Goal: Transaction & Acquisition: Download file/media

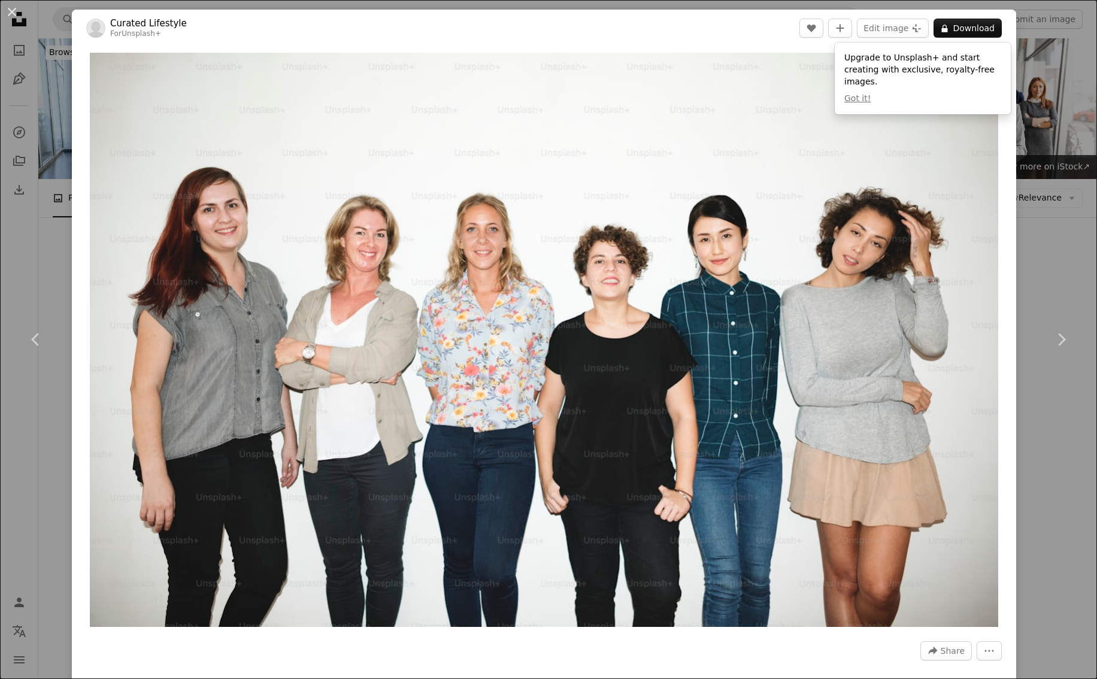
scroll to position [7385, 0]
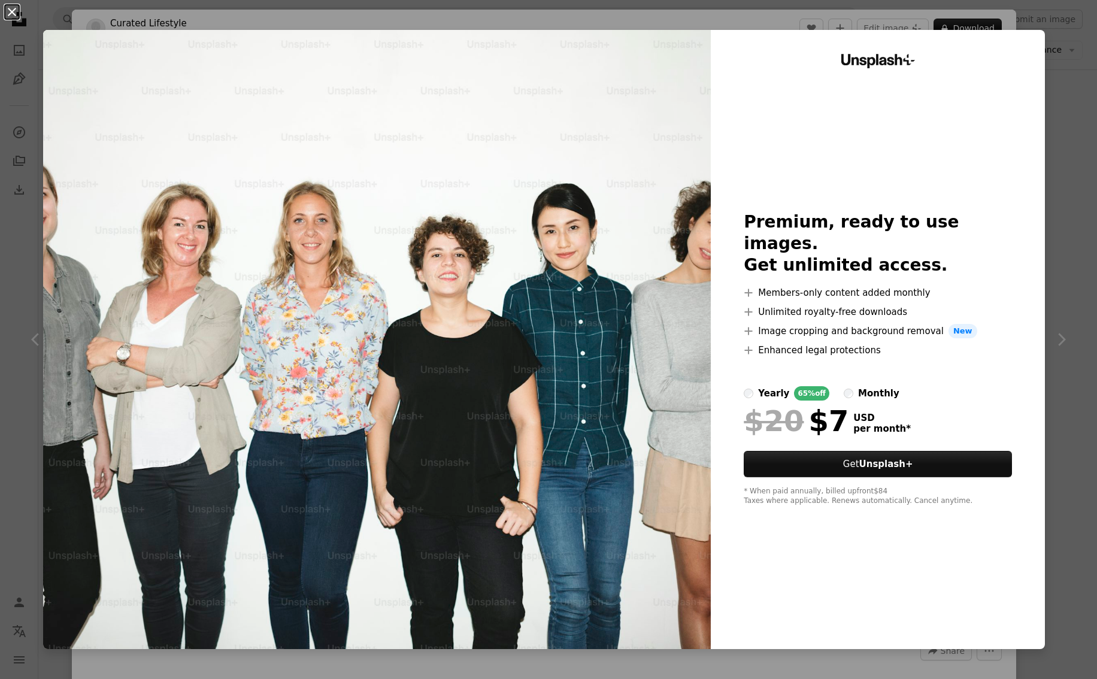
click at [11, 8] on button "An X shape" at bounding box center [12, 12] width 14 height 14
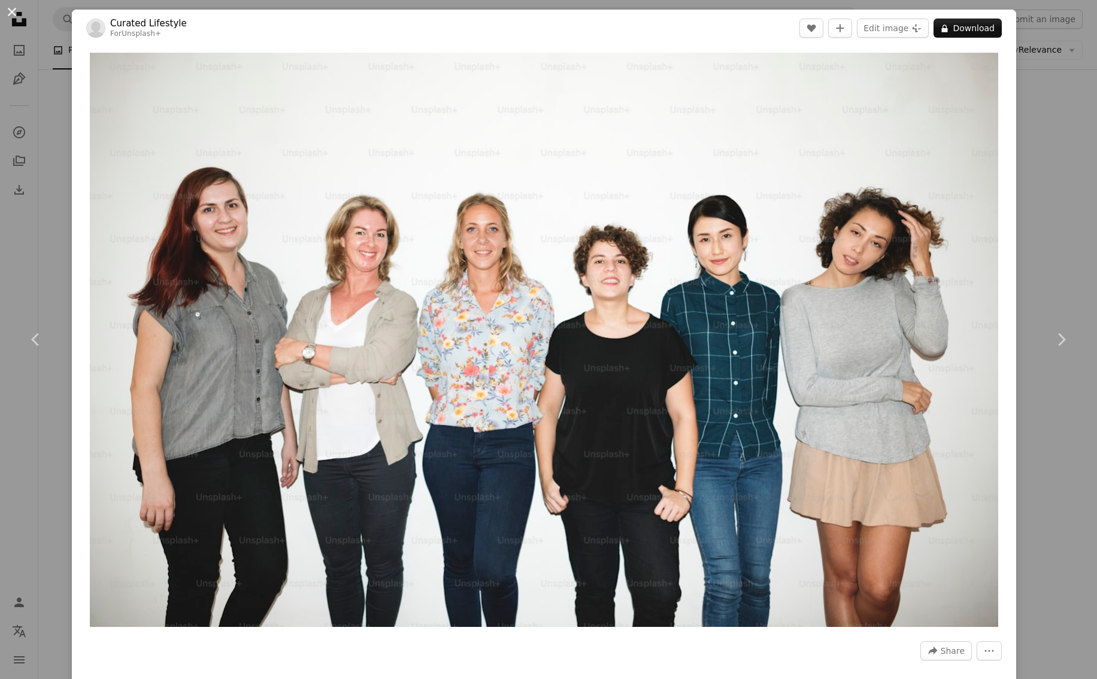
click at [14, 12] on button "An X shape" at bounding box center [12, 12] width 14 height 14
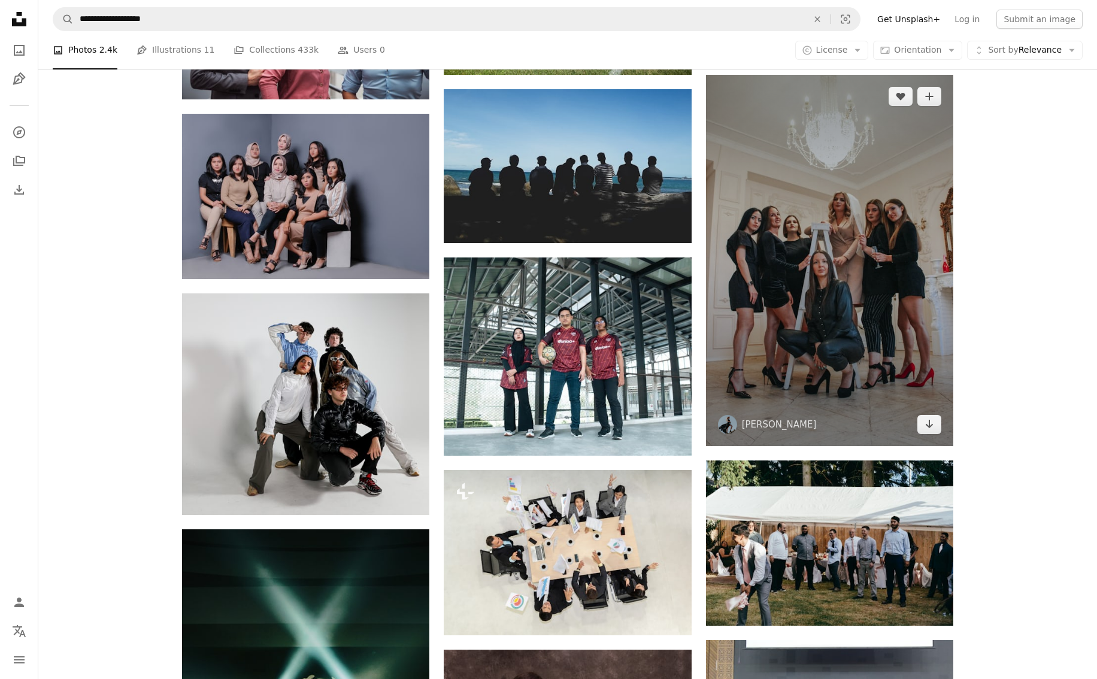
scroll to position [8166, 0]
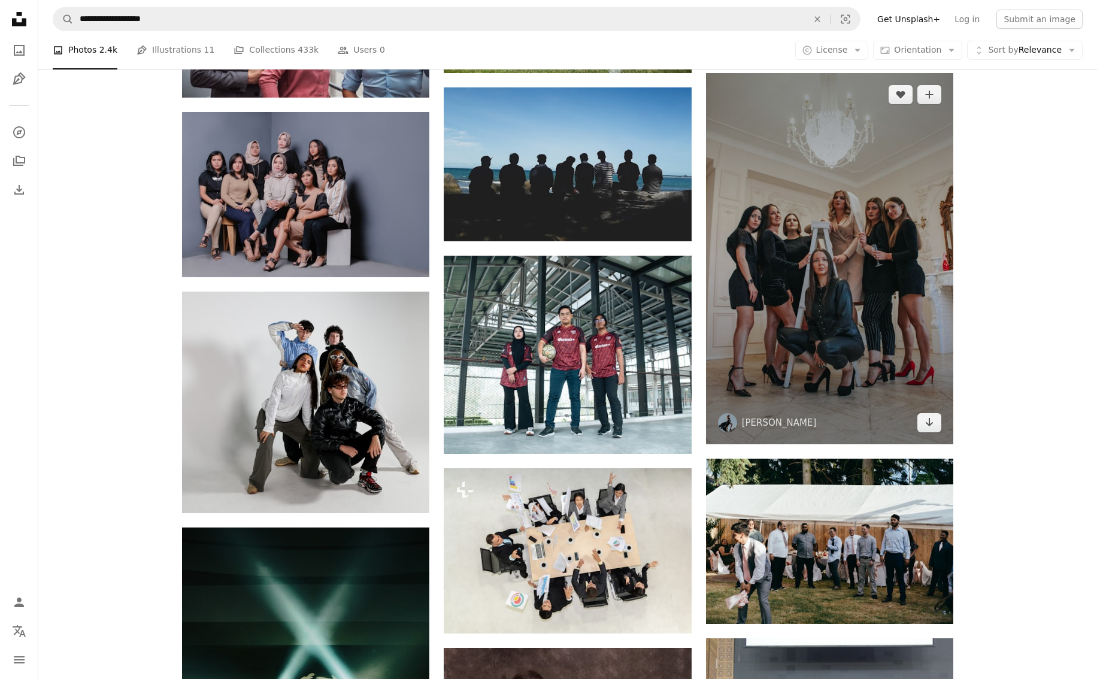
click at [853, 365] on img at bounding box center [829, 258] width 247 height 371
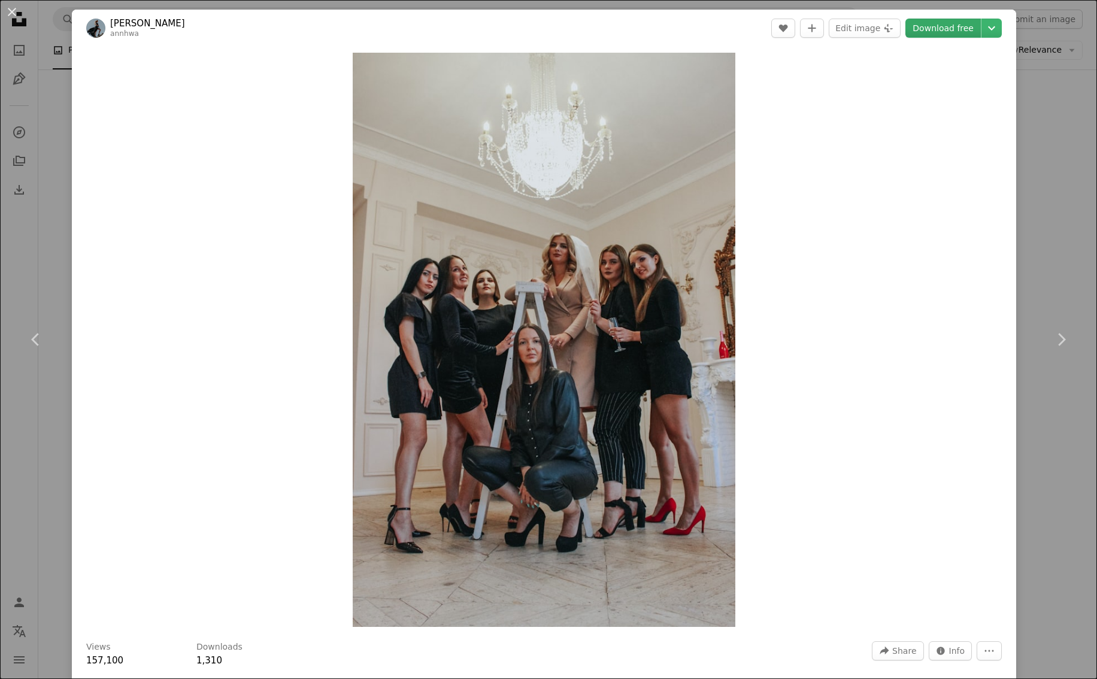
click at [944, 29] on link "Download free" at bounding box center [942, 28] width 75 height 19
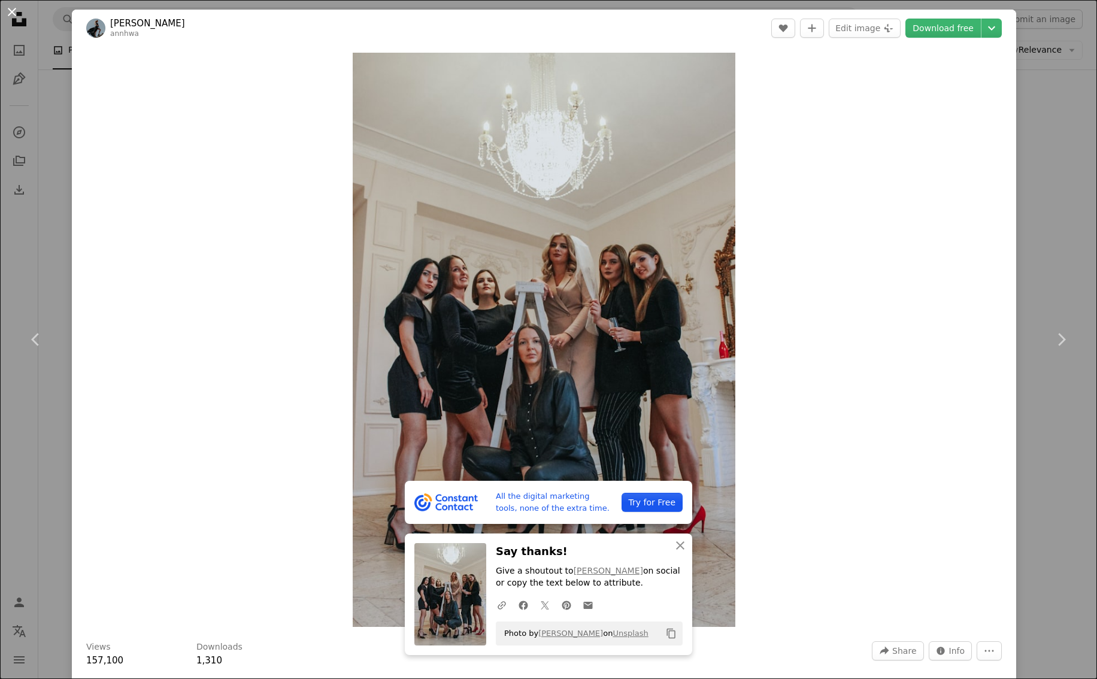
click at [8, 10] on button "An X shape" at bounding box center [12, 12] width 14 height 14
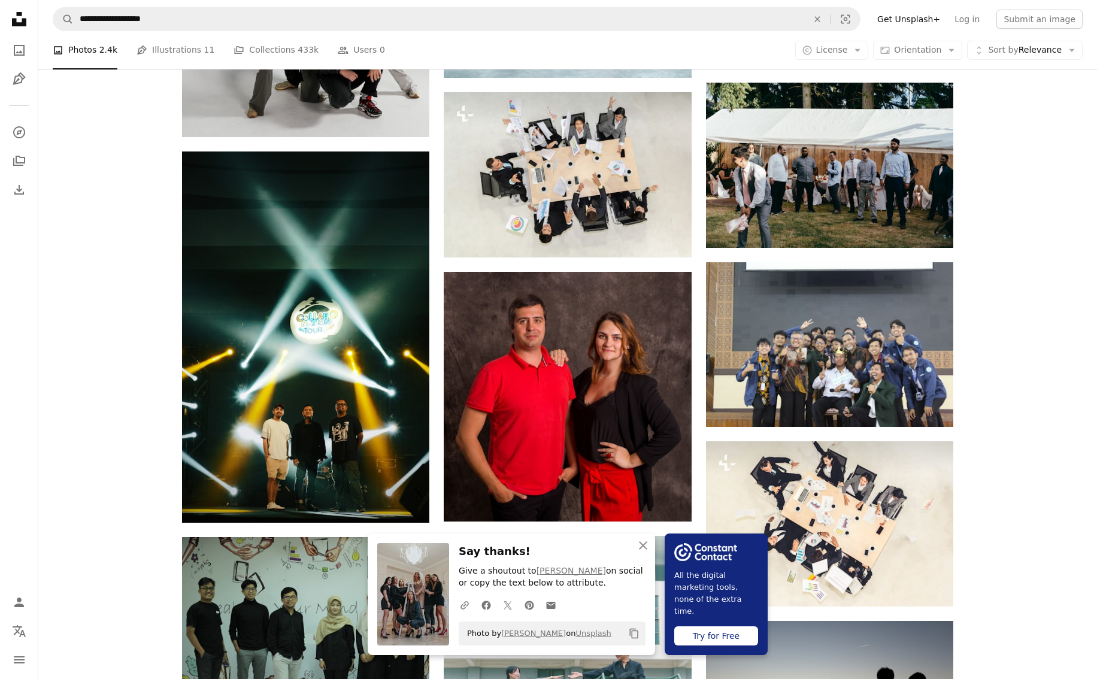
scroll to position [8561, 0]
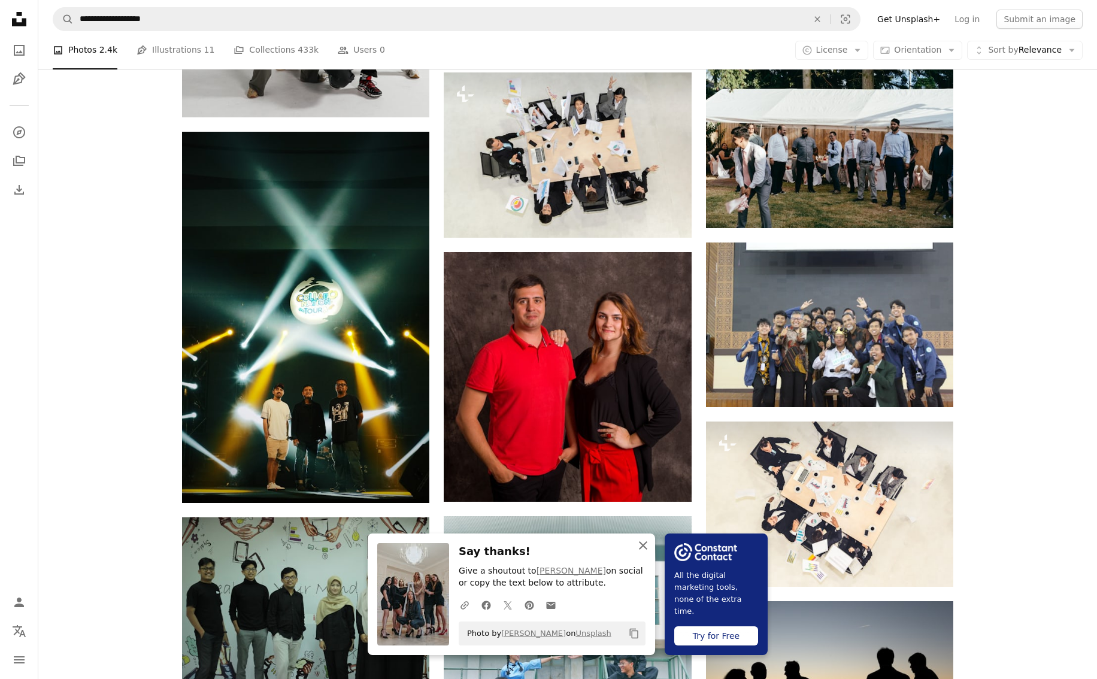
click at [641, 541] on icon "An X shape" at bounding box center [643, 545] width 14 height 14
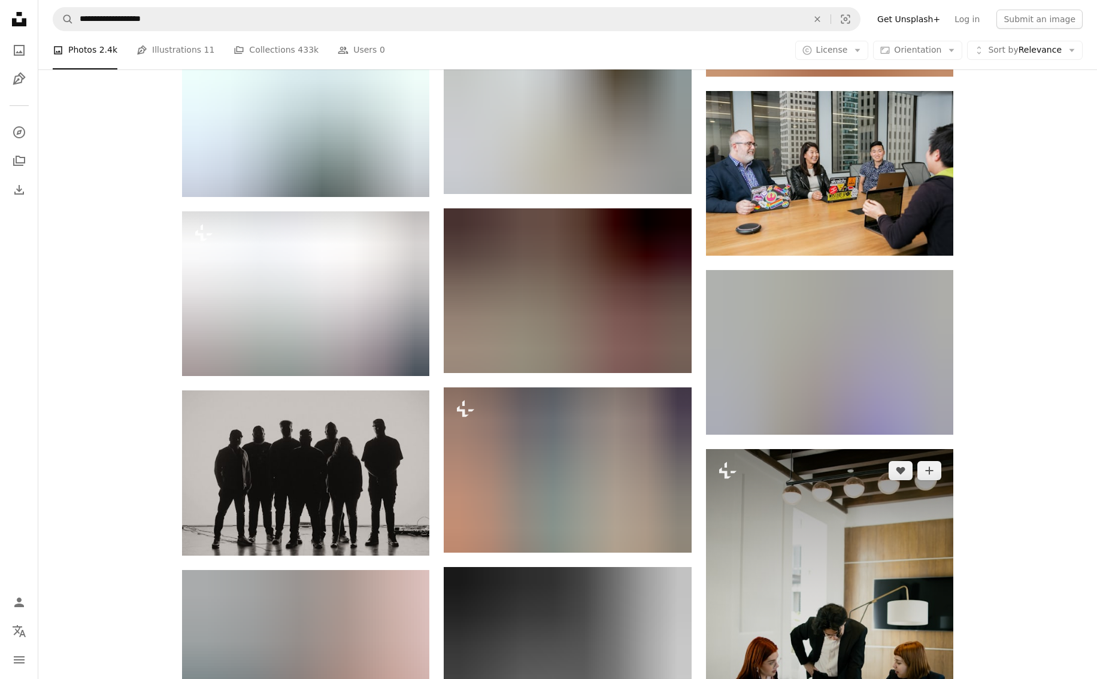
scroll to position [16697, 0]
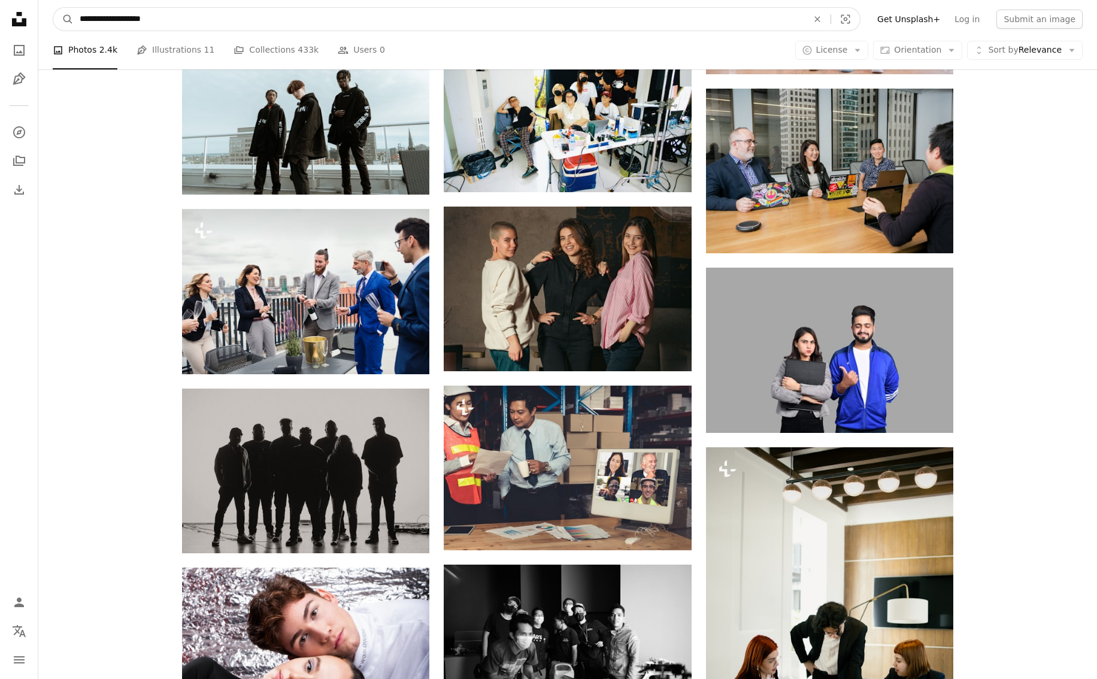
click at [211, 17] on input "**********" at bounding box center [439, 19] width 731 height 23
type input "**********"
click button "A magnifying glass" at bounding box center [63, 19] width 20 height 23
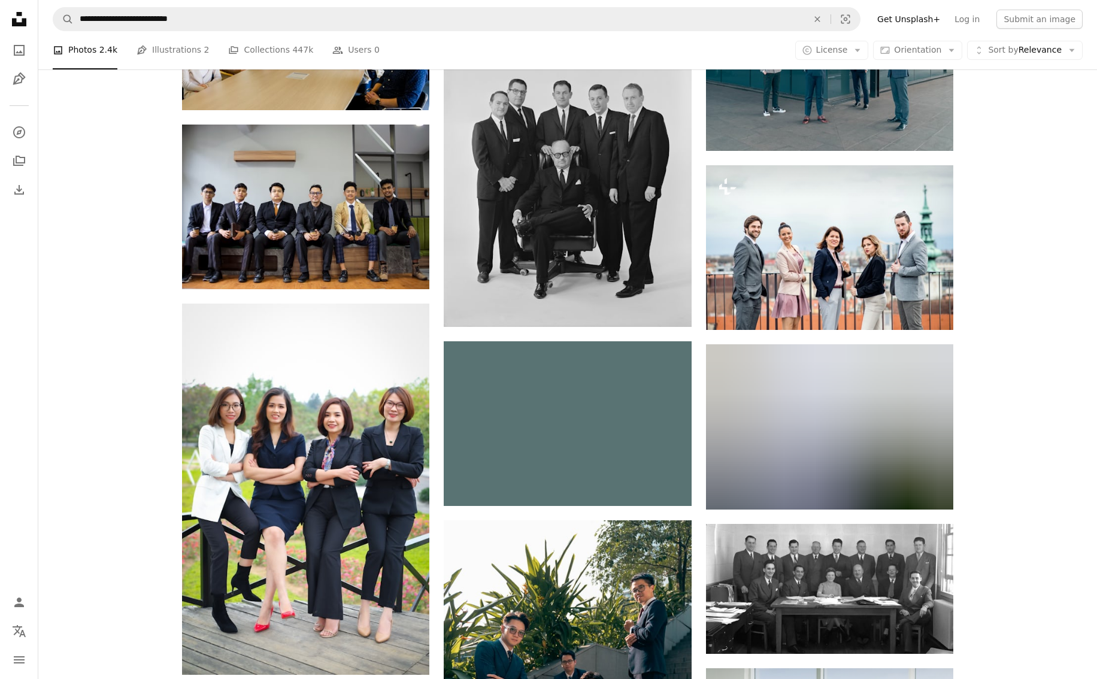
scroll to position [655, 0]
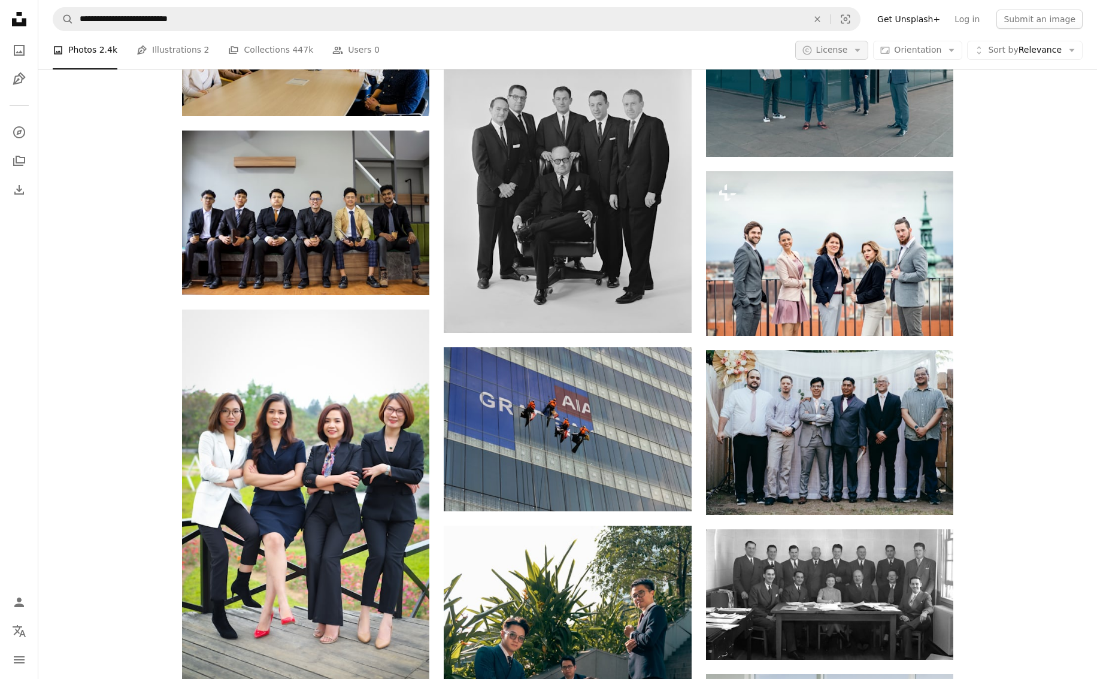
click at [831, 48] on span "License" at bounding box center [832, 50] width 32 height 10
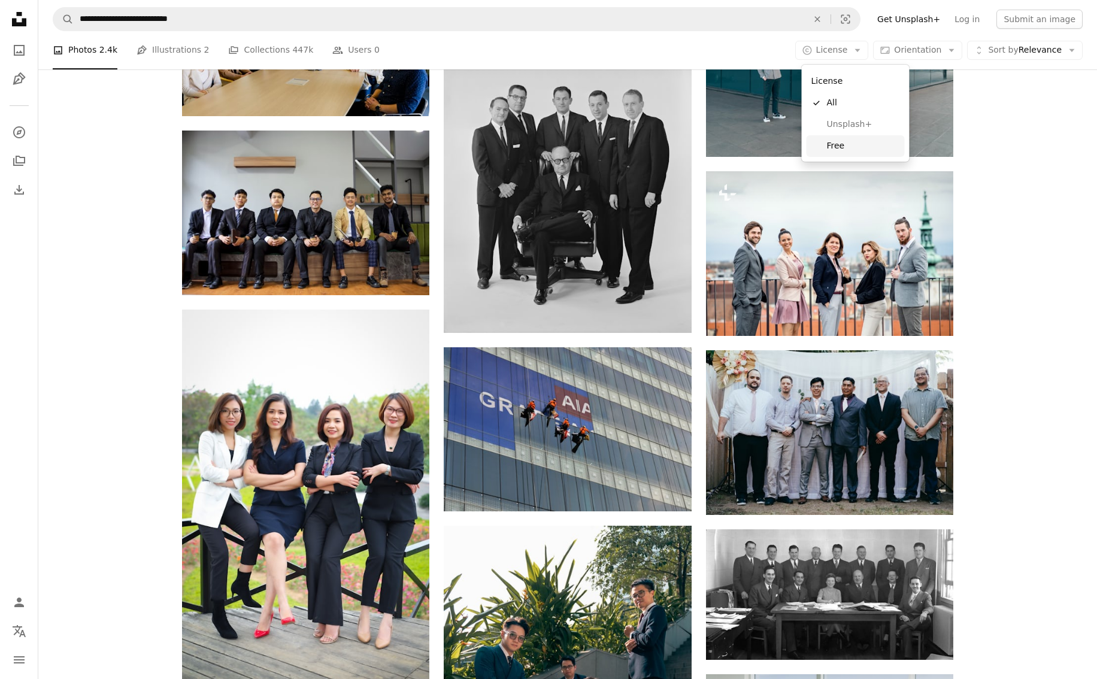
click at [840, 148] on span "Free" at bounding box center [863, 146] width 73 height 12
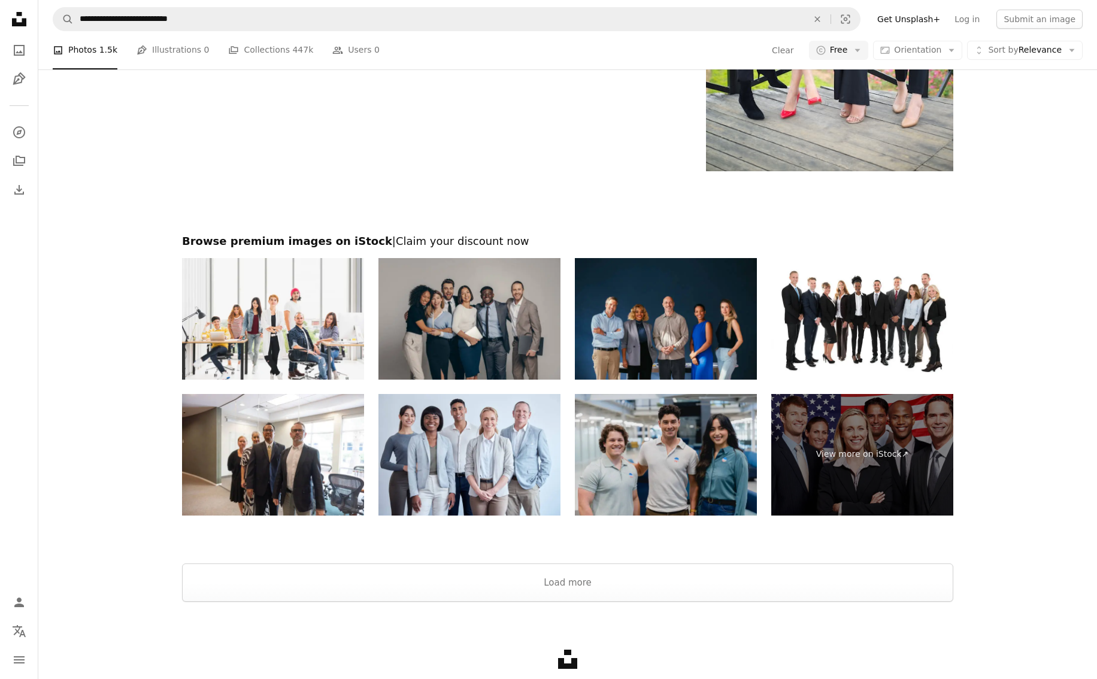
scroll to position [2037, 0]
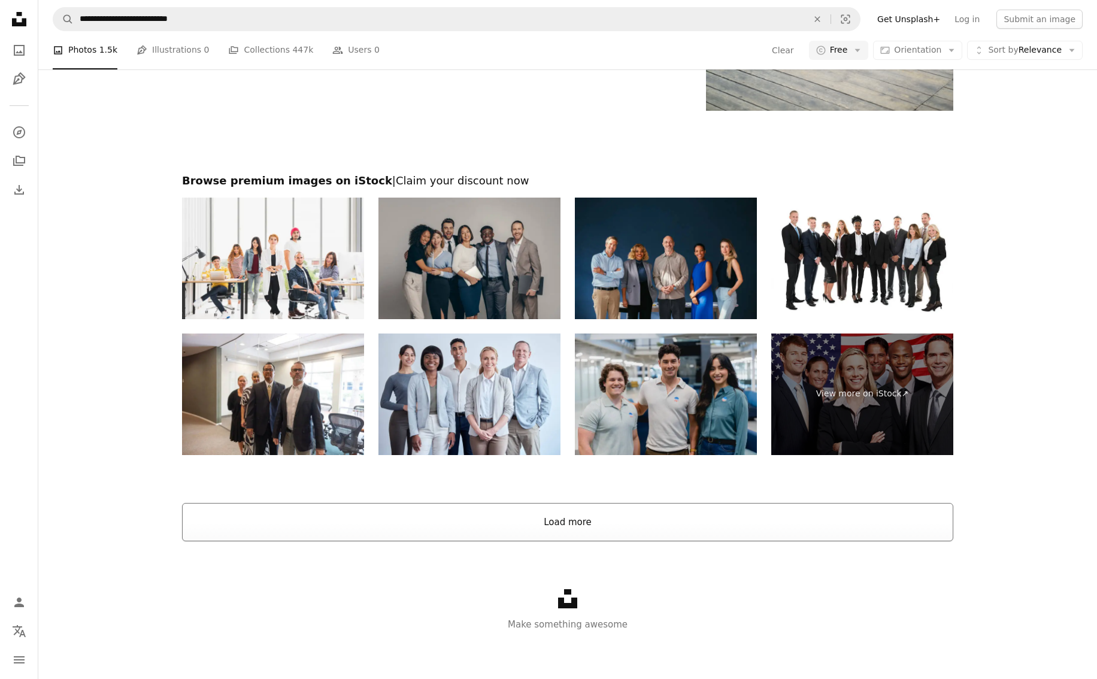
click at [615, 519] on button "Load more" at bounding box center [567, 522] width 771 height 38
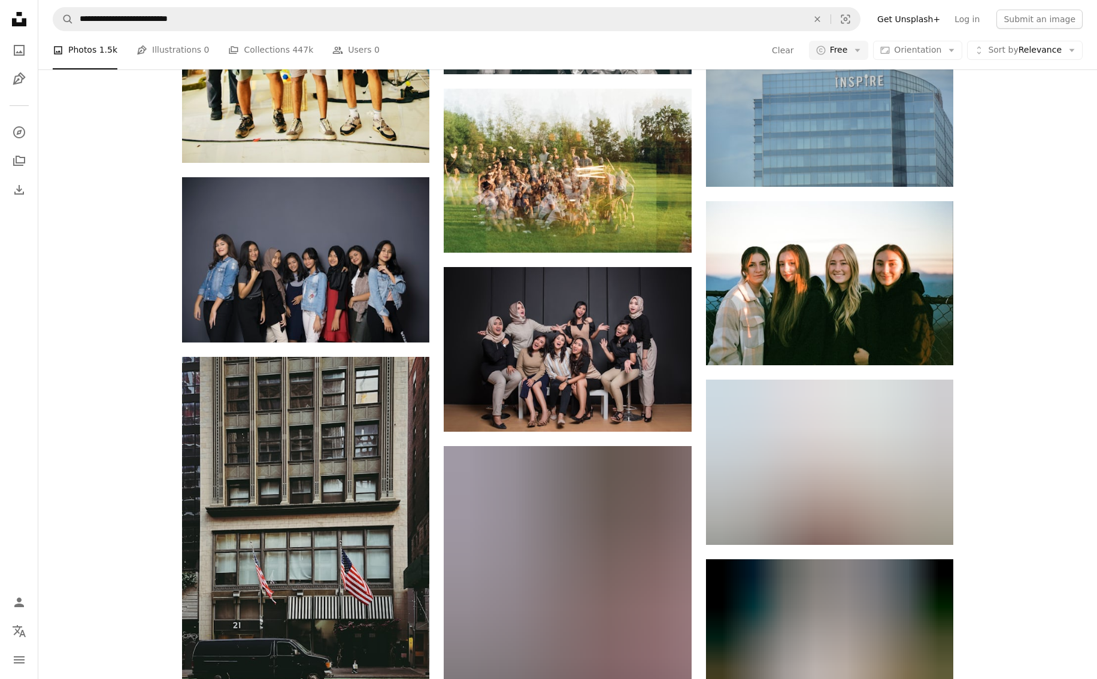
scroll to position [7546, 0]
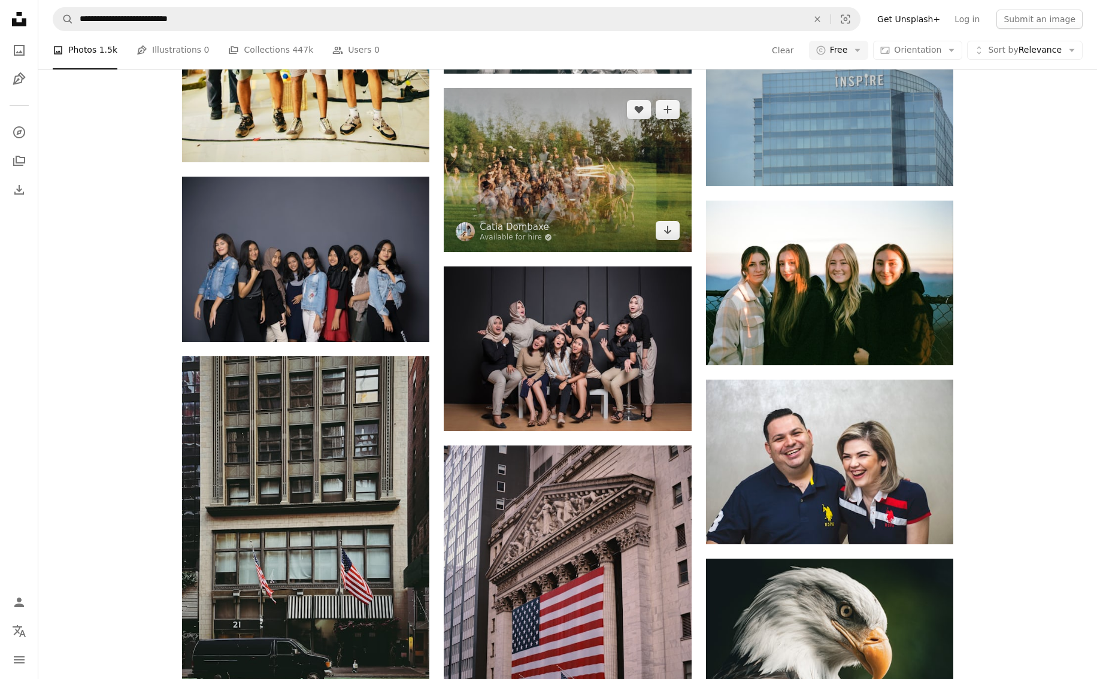
click at [575, 198] on img at bounding box center [567, 170] width 247 height 164
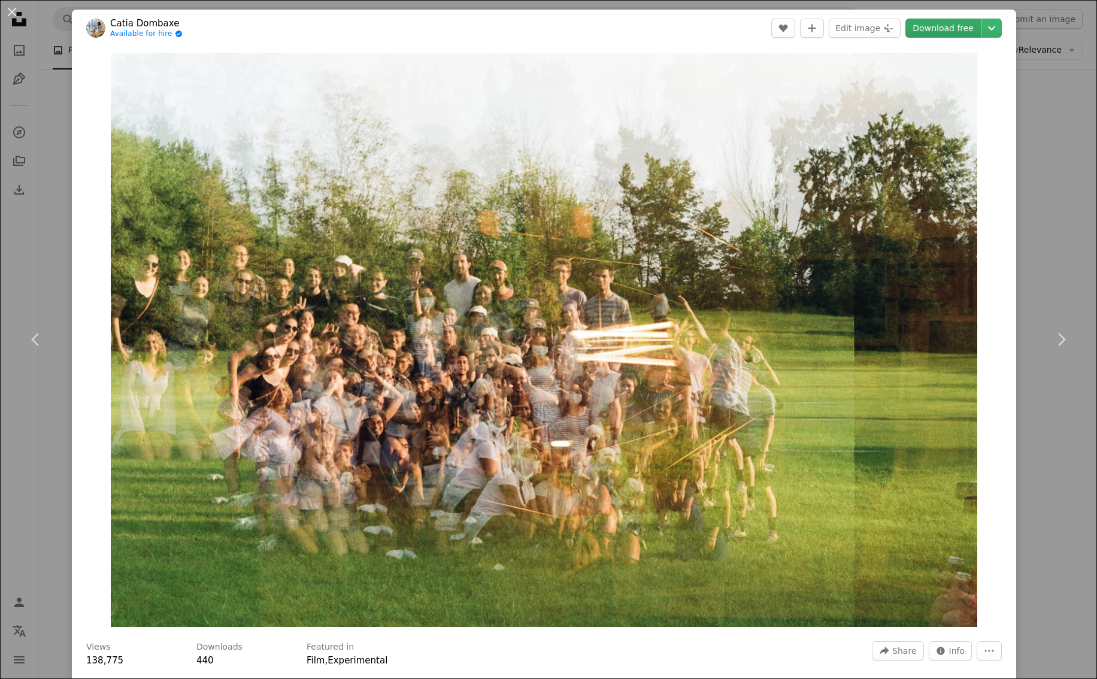
click at [962, 28] on link "Download free" at bounding box center [942, 28] width 75 height 19
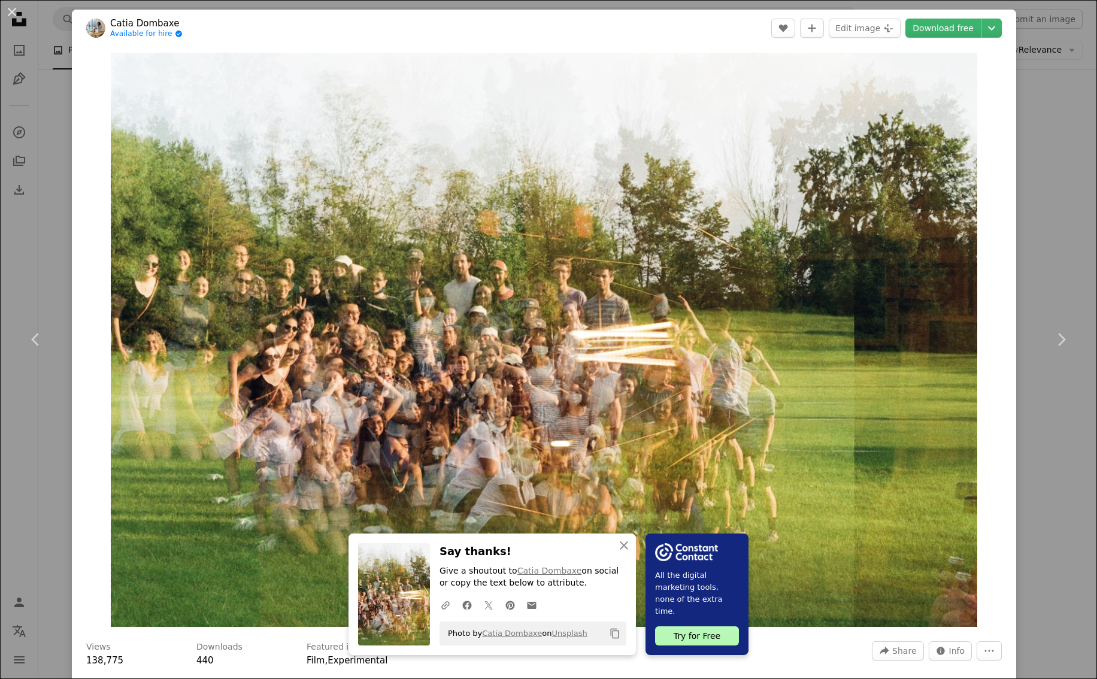
click at [1016, 109] on div "Zoom in" at bounding box center [544, 340] width 944 height 586
click at [10, 10] on button "An X shape" at bounding box center [12, 12] width 14 height 14
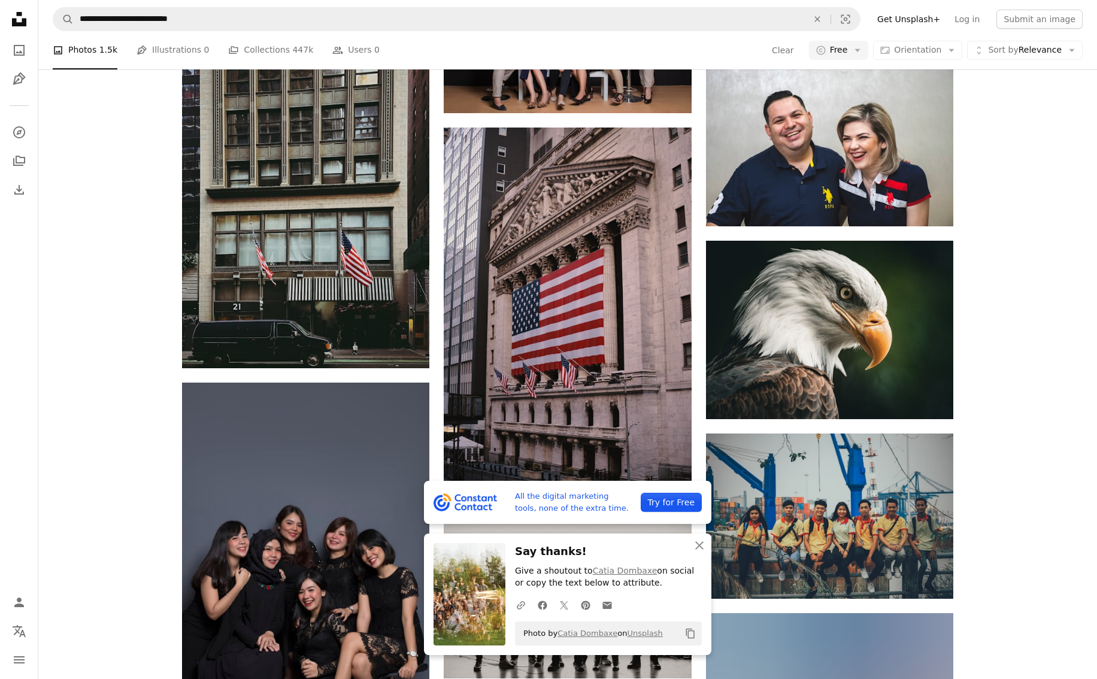
scroll to position [7867, 0]
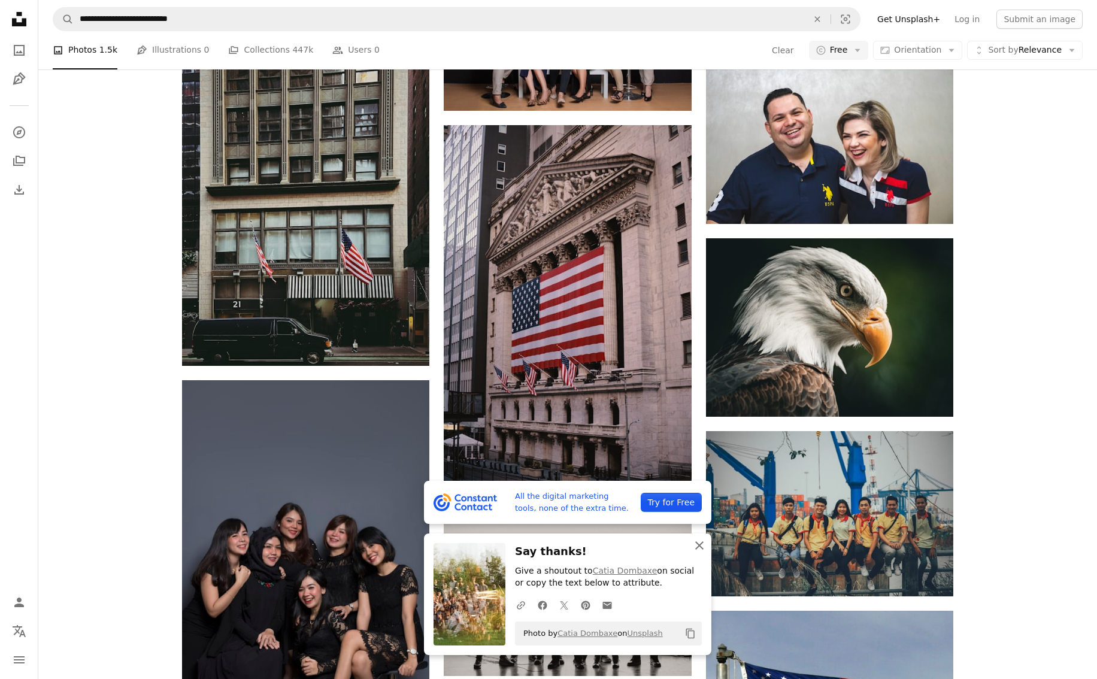
click at [701, 545] on icon "An X shape" at bounding box center [699, 545] width 14 height 14
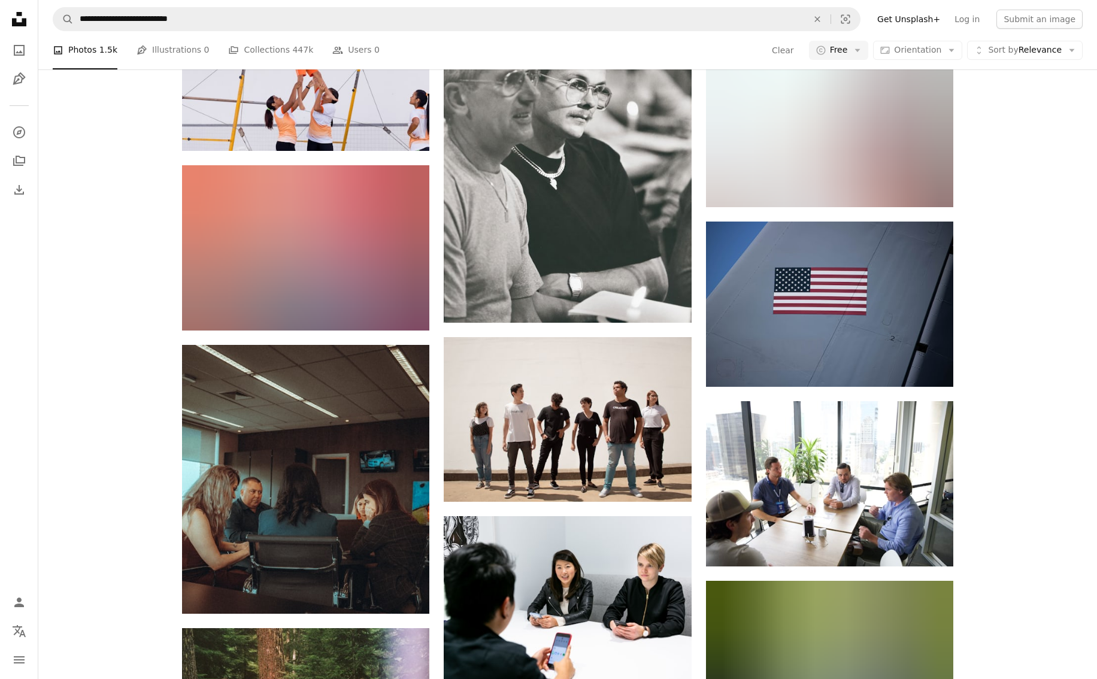
scroll to position [12266, 0]
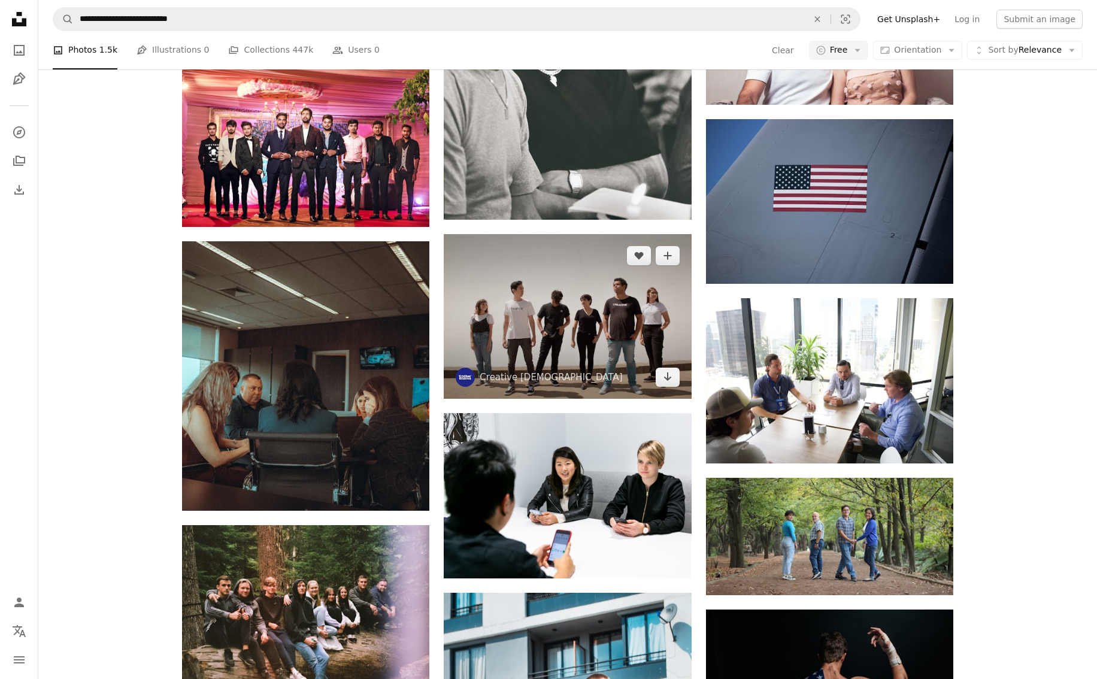
click at [590, 331] on img at bounding box center [567, 316] width 247 height 165
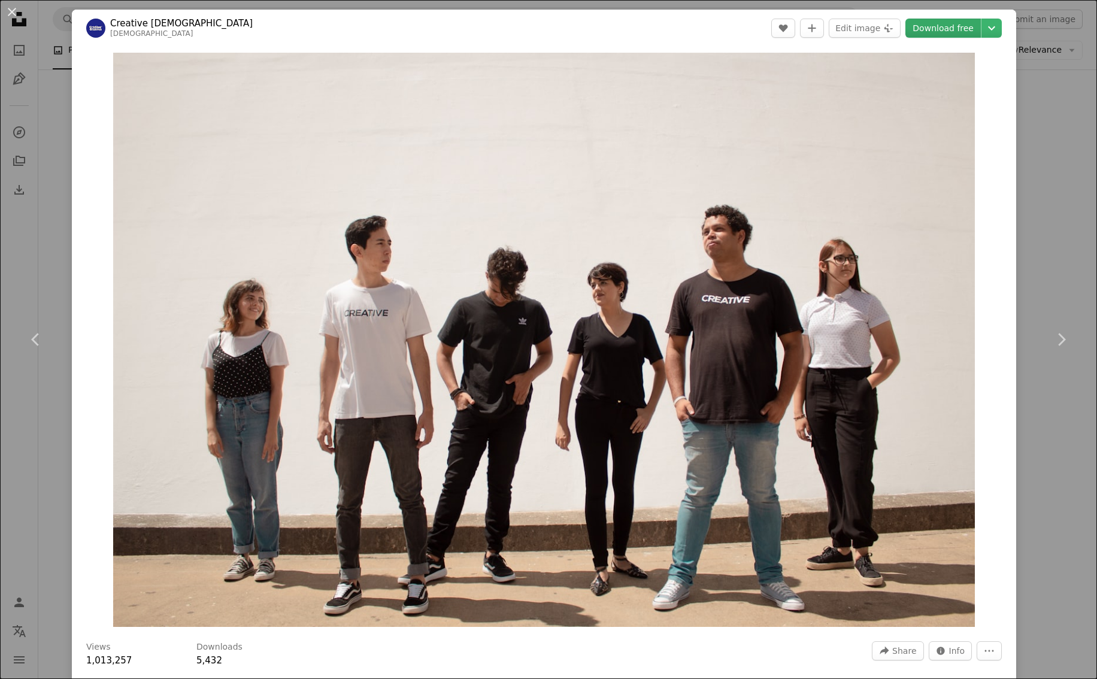
click at [952, 28] on link "Download free" at bounding box center [942, 28] width 75 height 19
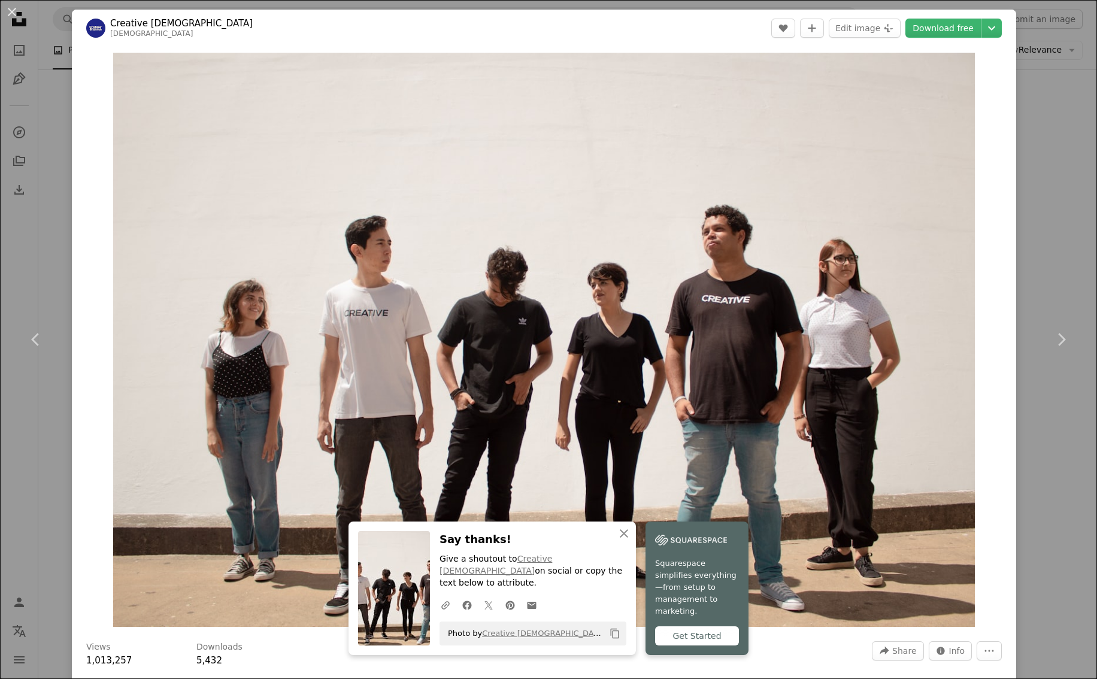
click at [994, 149] on div "Zoom in" at bounding box center [544, 340] width 944 height 586
click at [14, 12] on button "An X shape" at bounding box center [12, 12] width 14 height 14
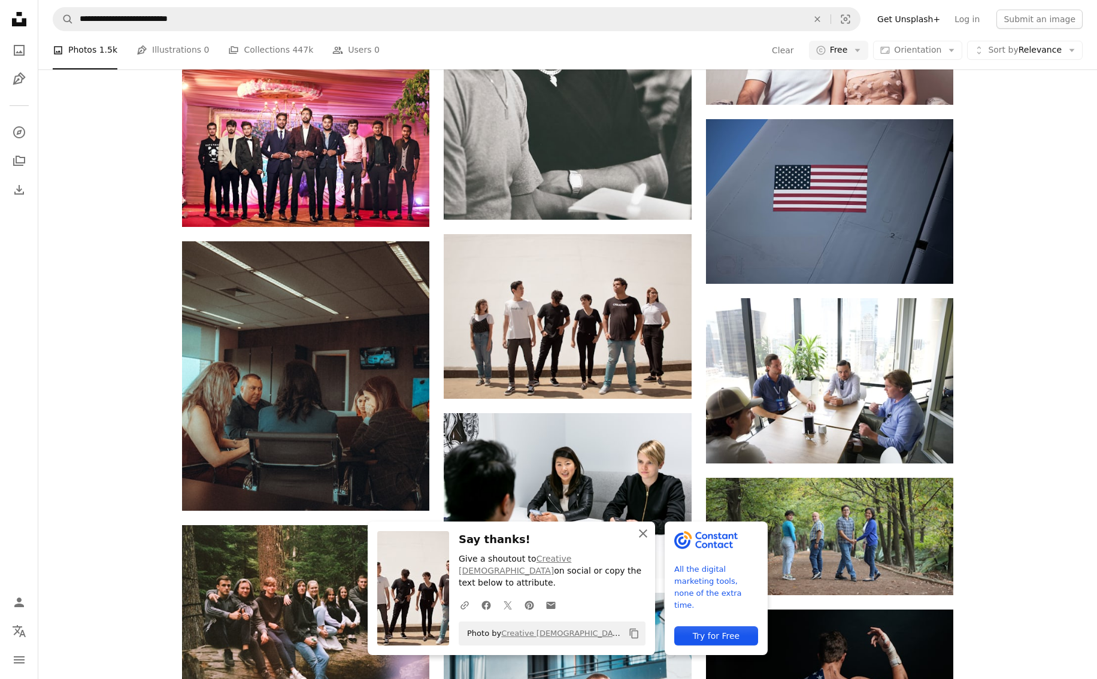
click at [641, 538] on icon "button" at bounding box center [643, 533] width 8 height 8
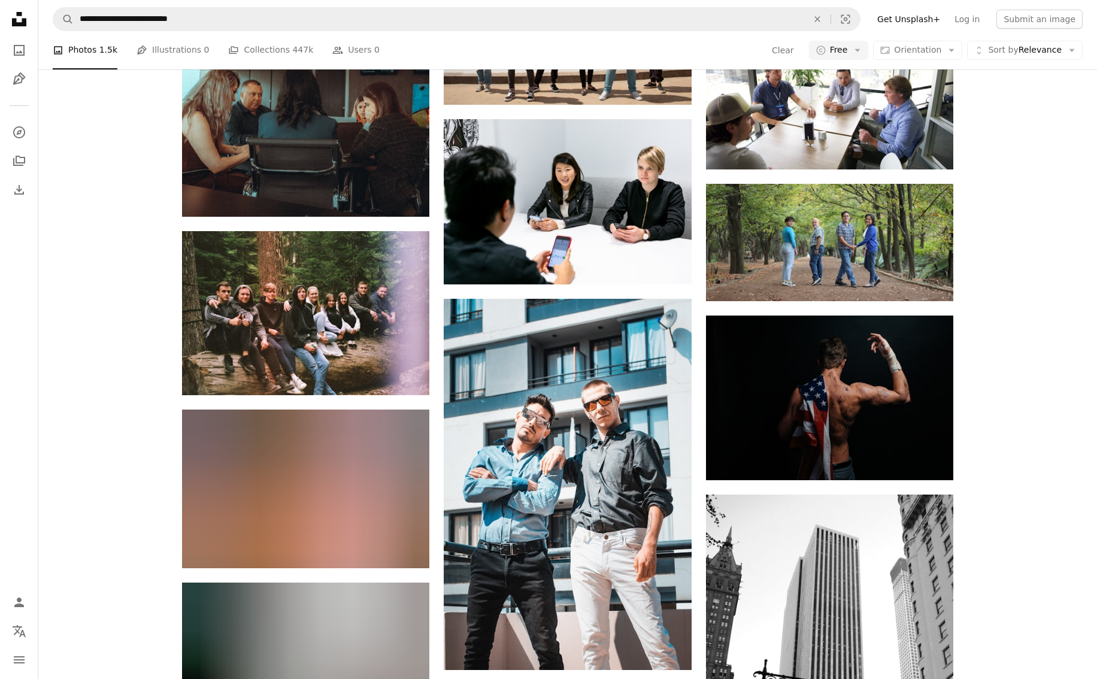
scroll to position [12628, 0]
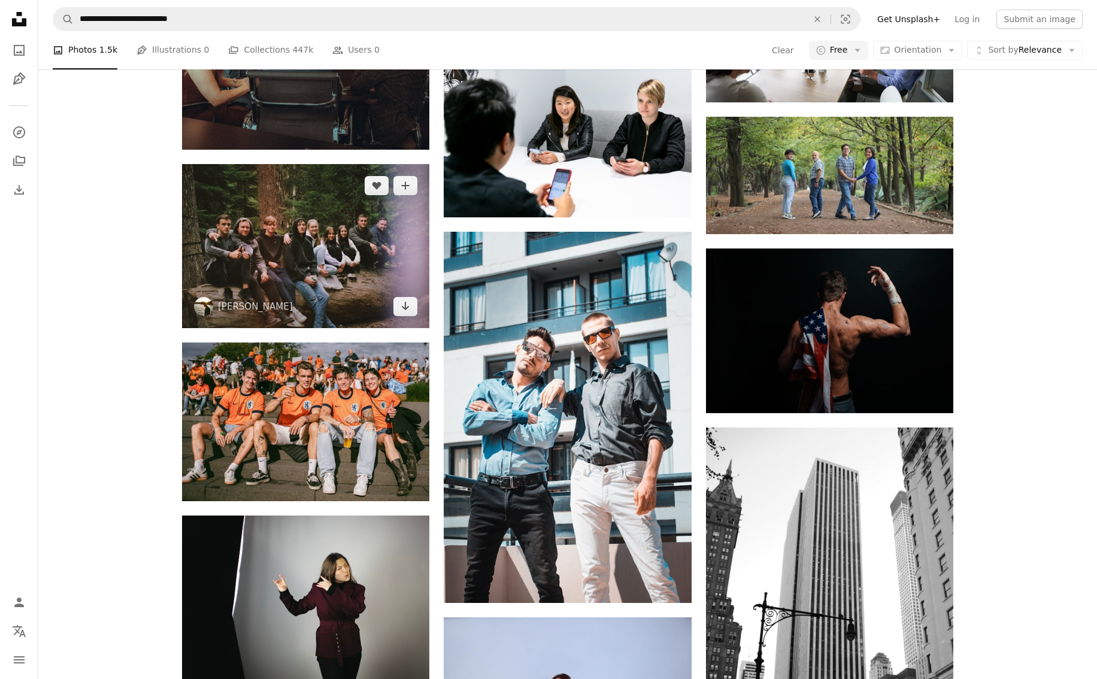
click at [303, 246] on img at bounding box center [305, 246] width 247 height 164
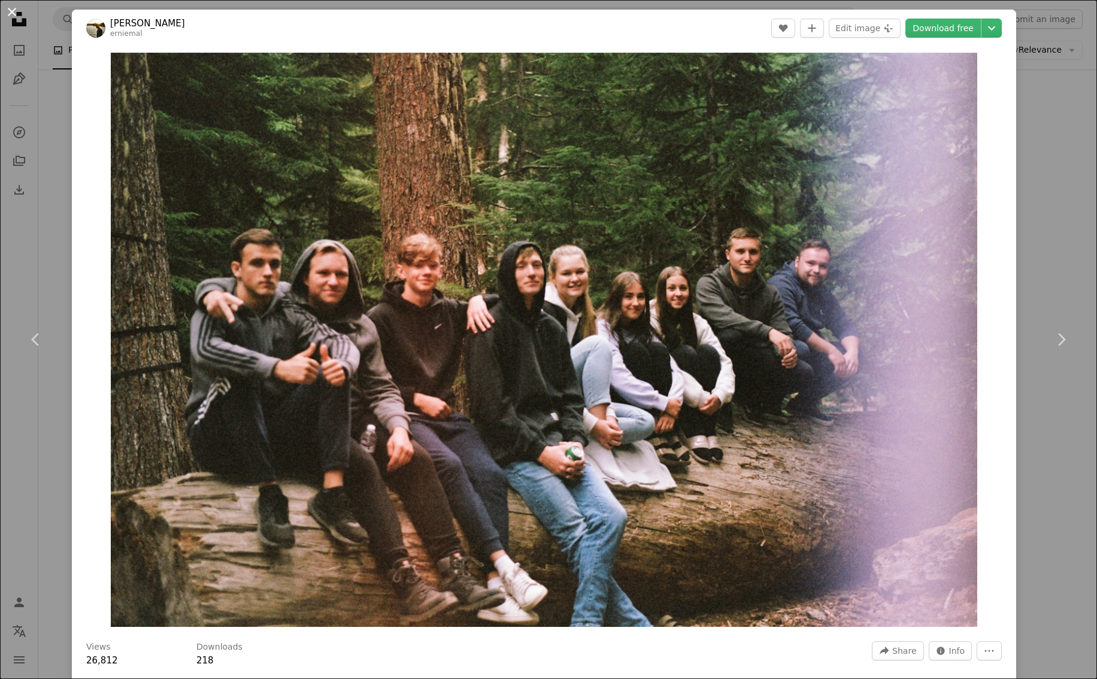
click at [10, 10] on button "An X shape" at bounding box center [12, 12] width 14 height 14
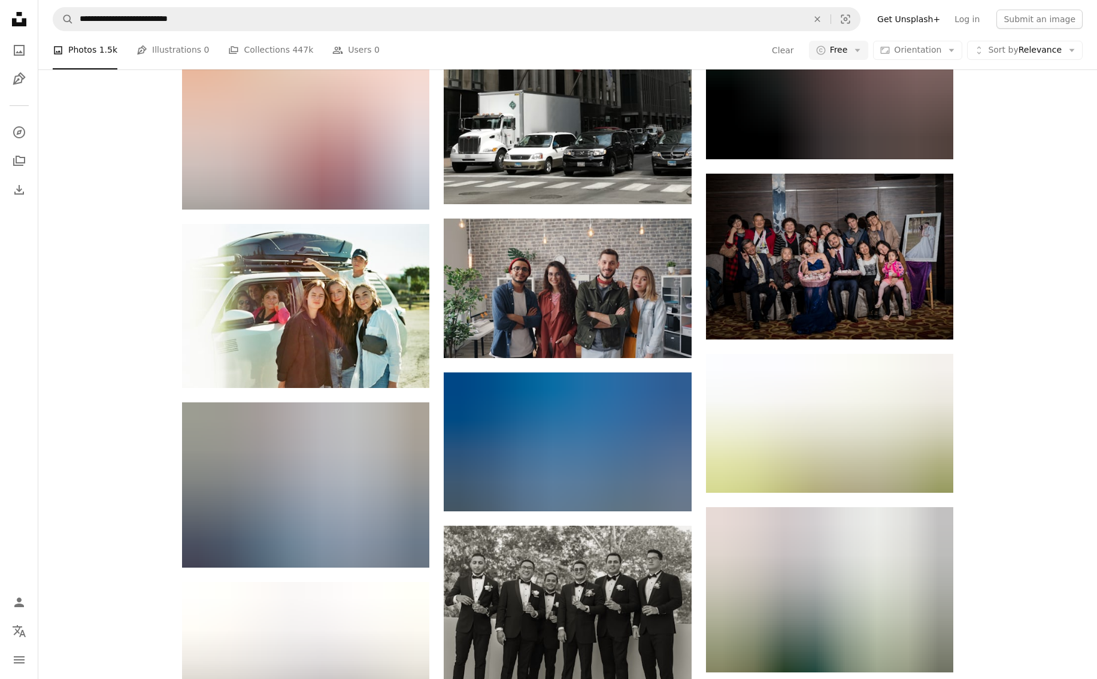
scroll to position [17412, 0]
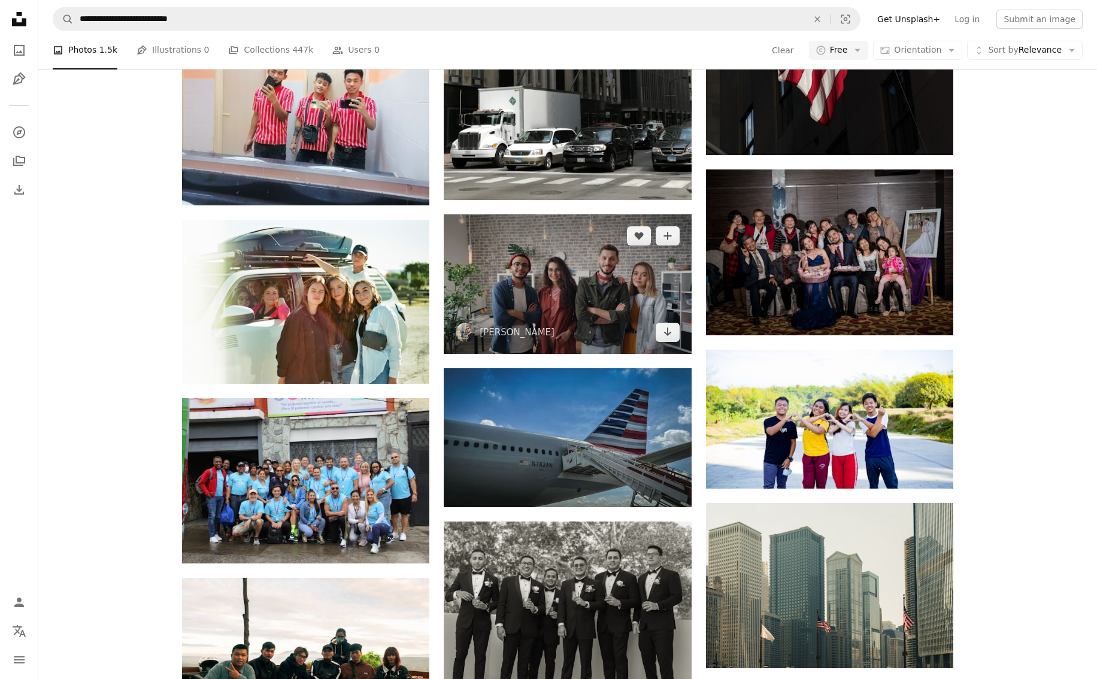
click at [569, 243] on img at bounding box center [567, 283] width 247 height 139
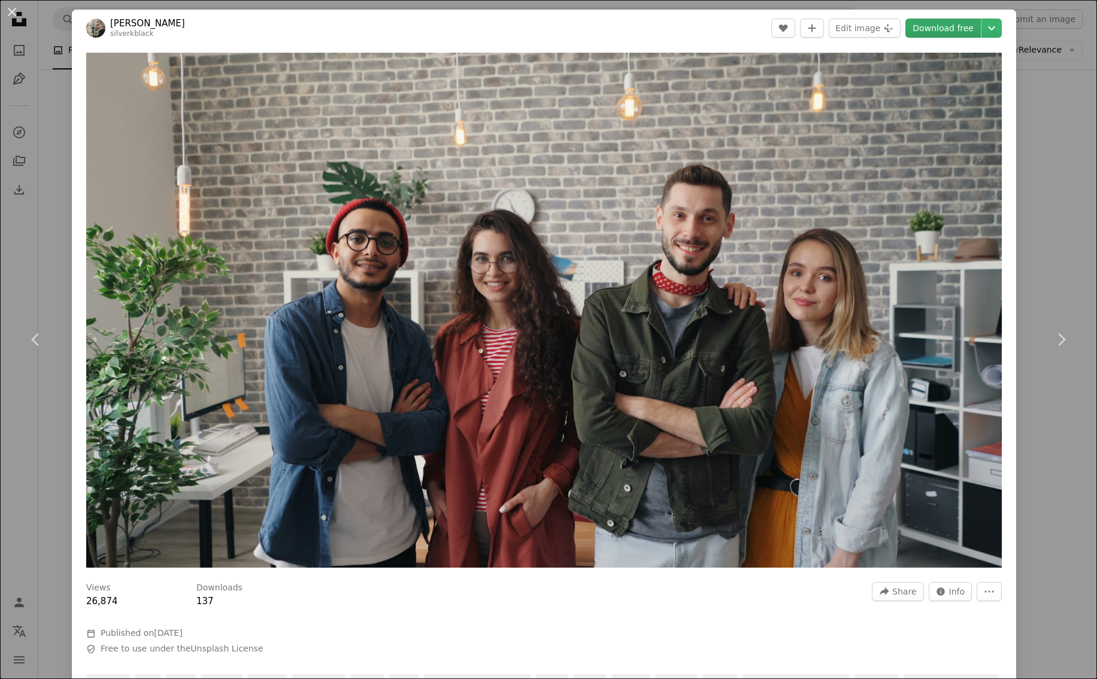
click at [944, 26] on link "Download free" at bounding box center [942, 28] width 75 height 19
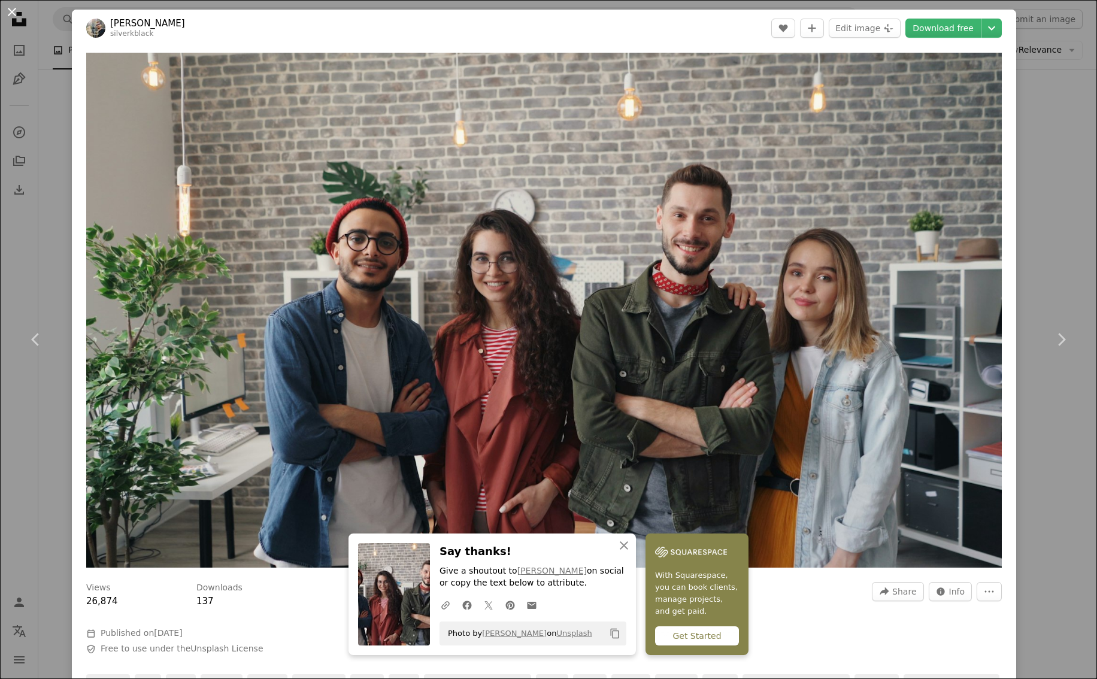
click at [13, 13] on button "An X shape" at bounding box center [12, 12] width 14 height 14
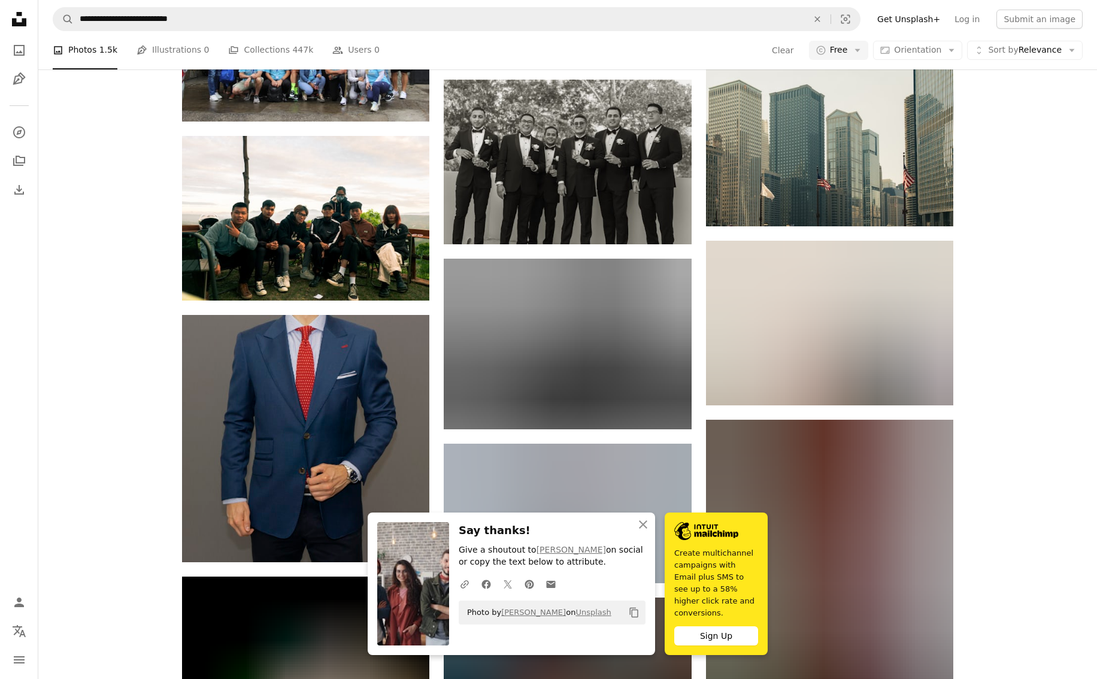
scroll to position [17855, 0]
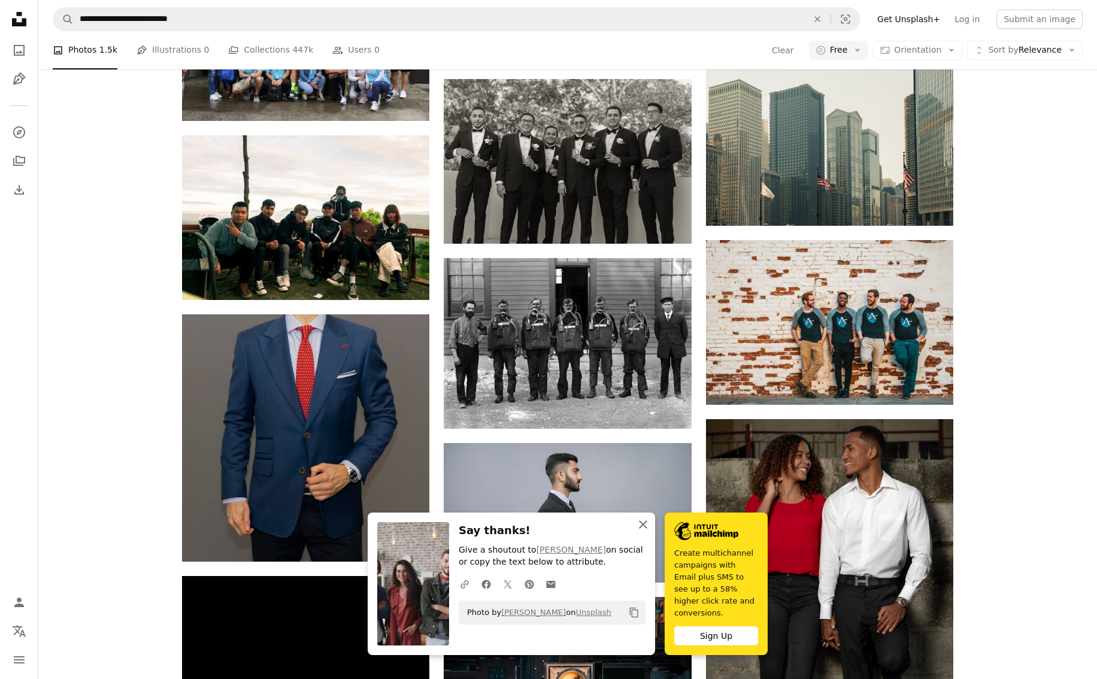
click at [639, 532] on icon "An X shape" at bounding box center [643, 524] width 14 height 14
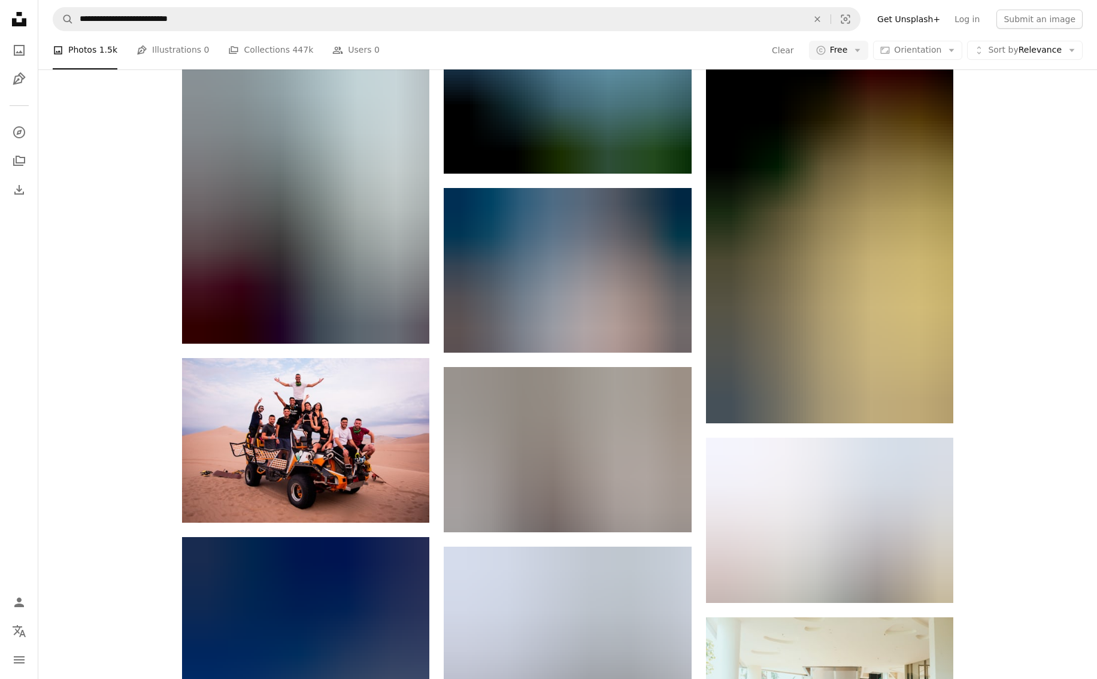
scroll to position [20342, 0]
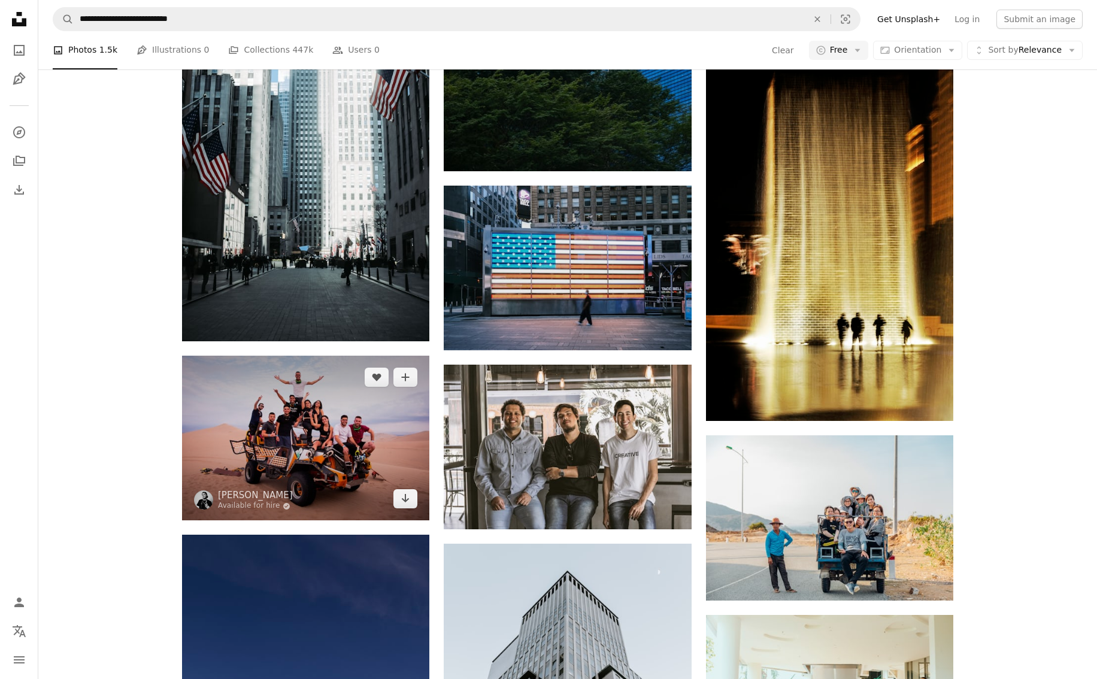
click at [331, 463] on img at bounding box center [305, 438] width 247 height 165
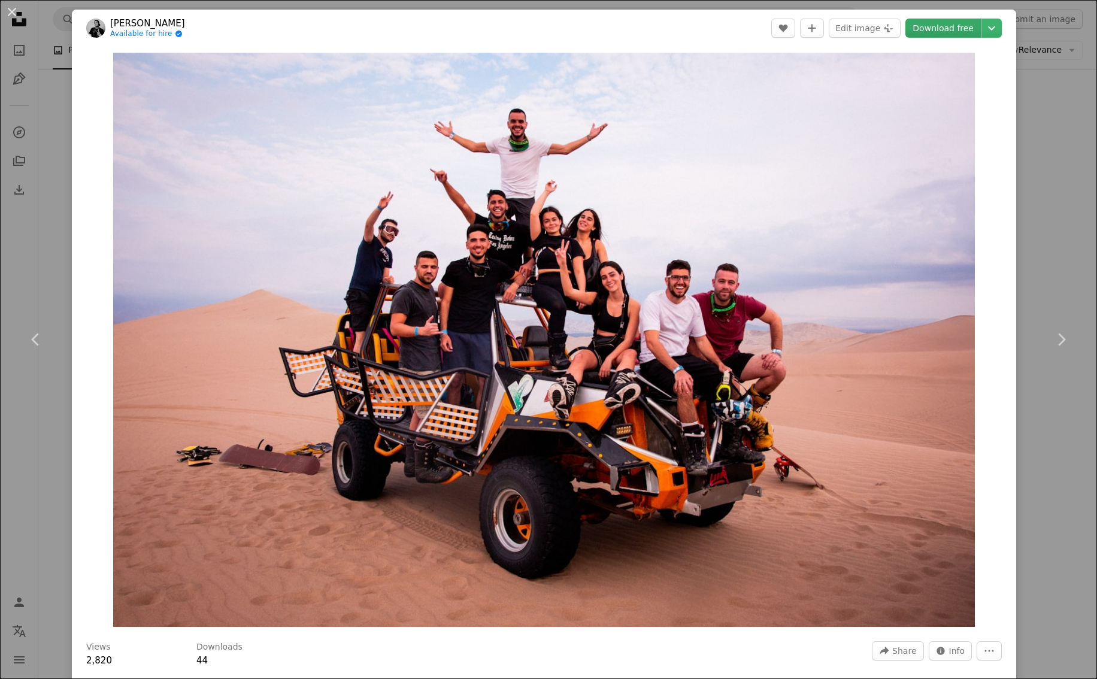
click at [947, 28] on link "Download free" at bounding box center [942, 28] width 75 height 19
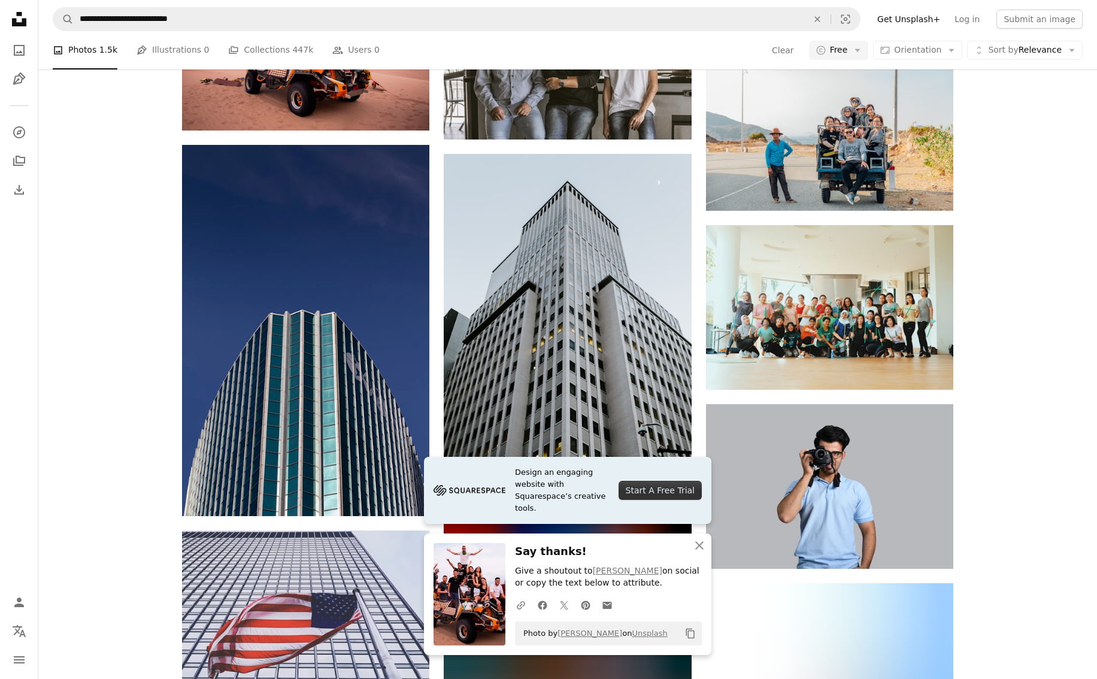
scroll to position [20788, 0]
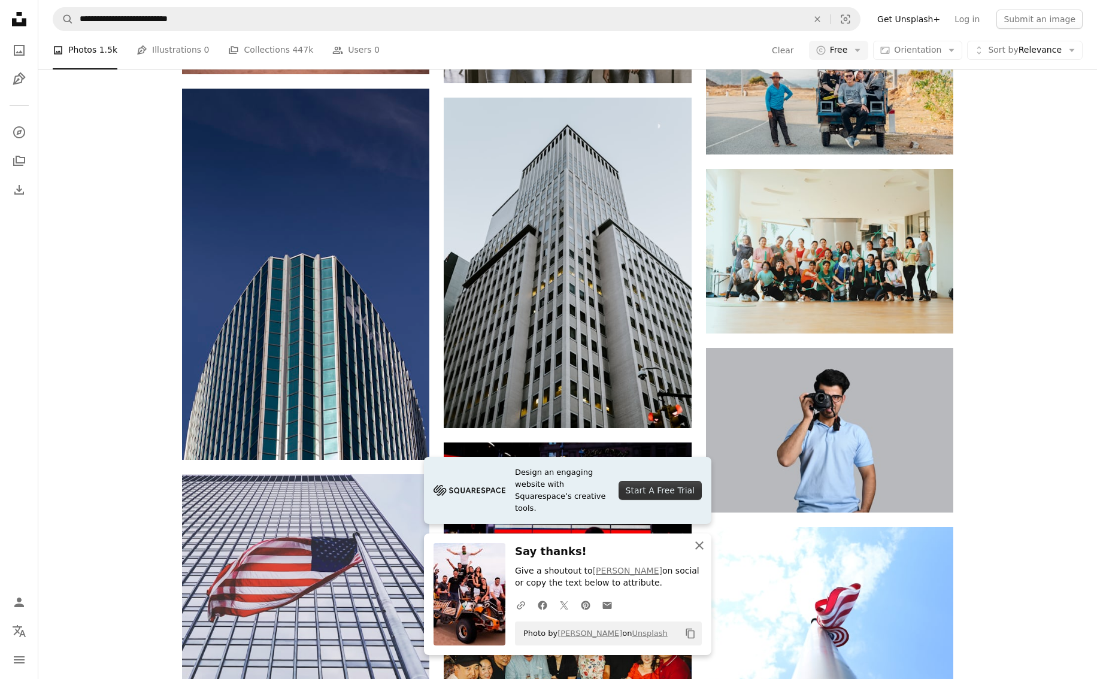
click at [696, 544] on icon "An X shape" at bounding box center [699, 545] width 14 height 14
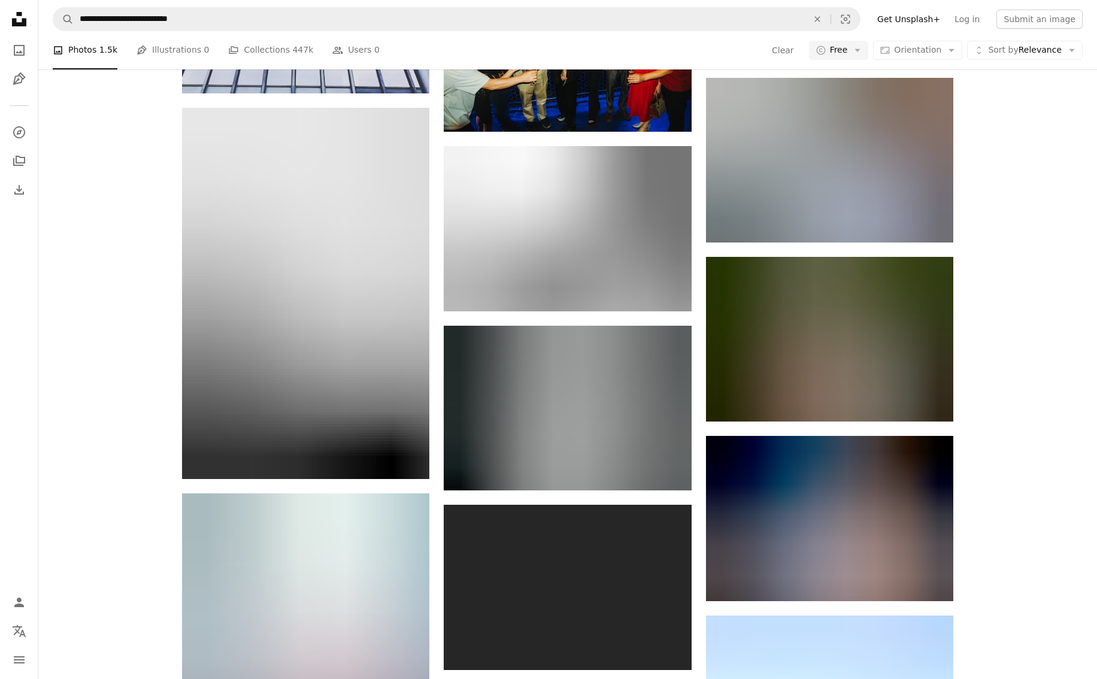
scroll to position [21429, 0]
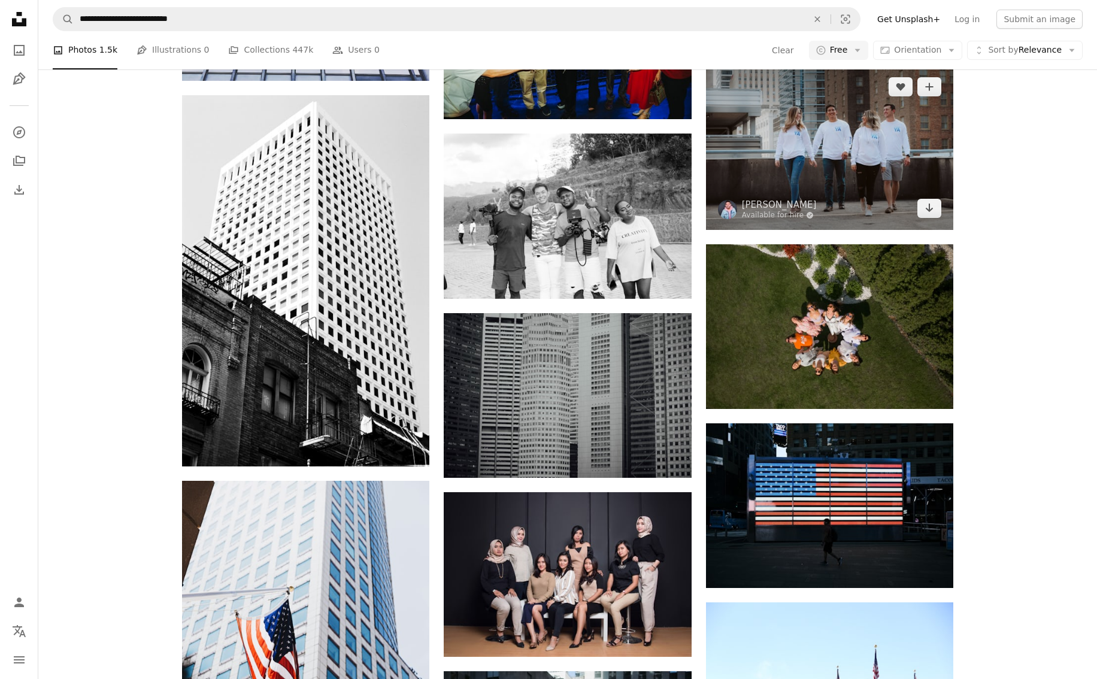
click at [810, 164] on img at bounding box center [829, 147] width 247 height 165
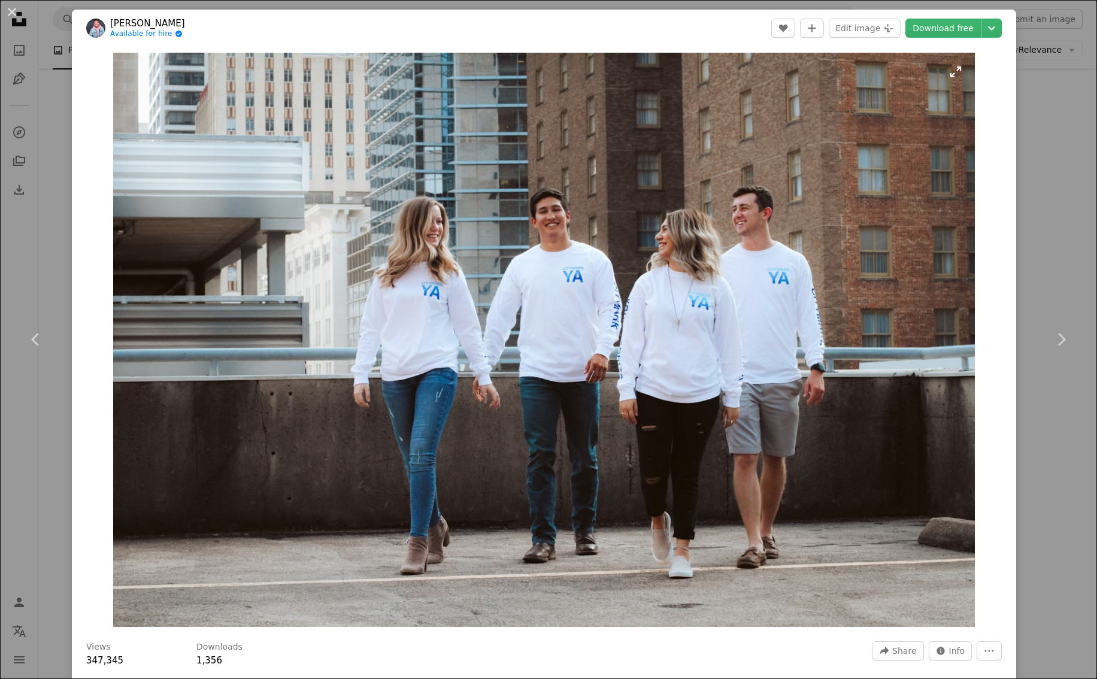
click at [582, 272] on img "Zoom in on this image" at bounding box center [544, 340] width 862 height 574
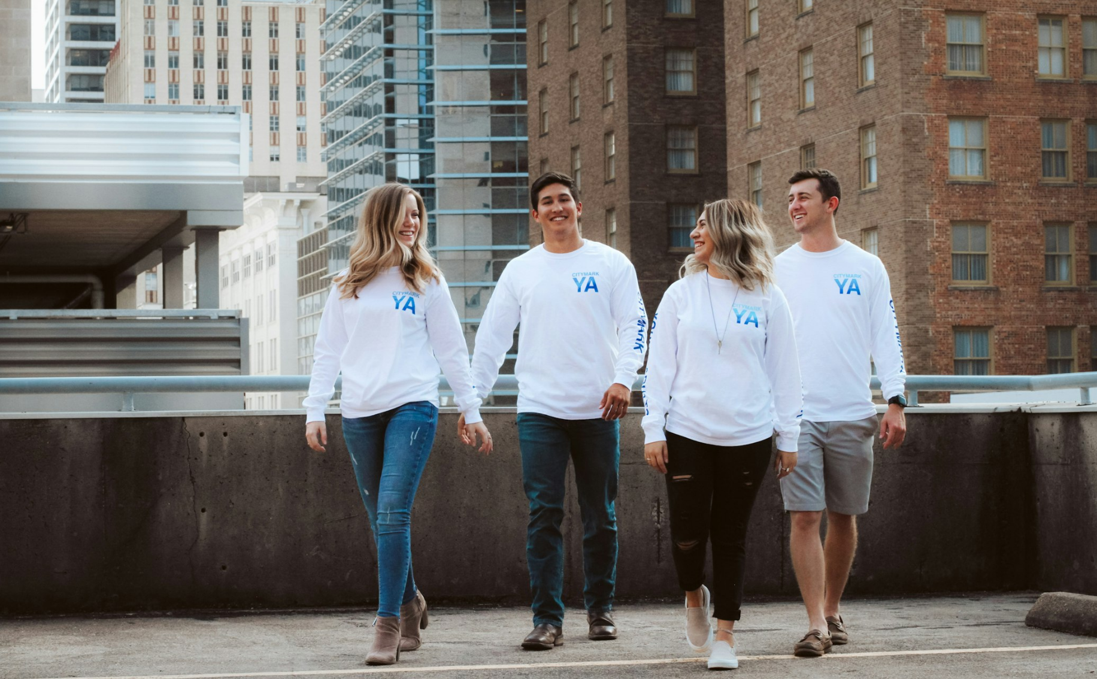
scroll to position [26, 0]
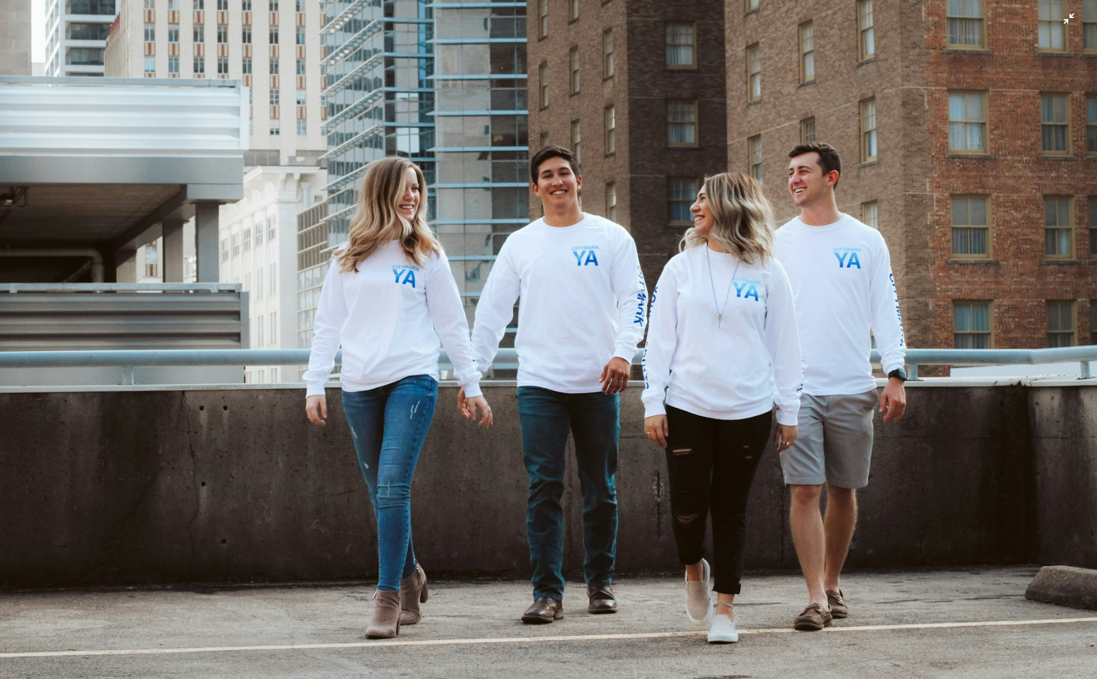
click at [592, 264] on img "Zoom out on this image" at bounding box center [548, 339] width 1098 height 732
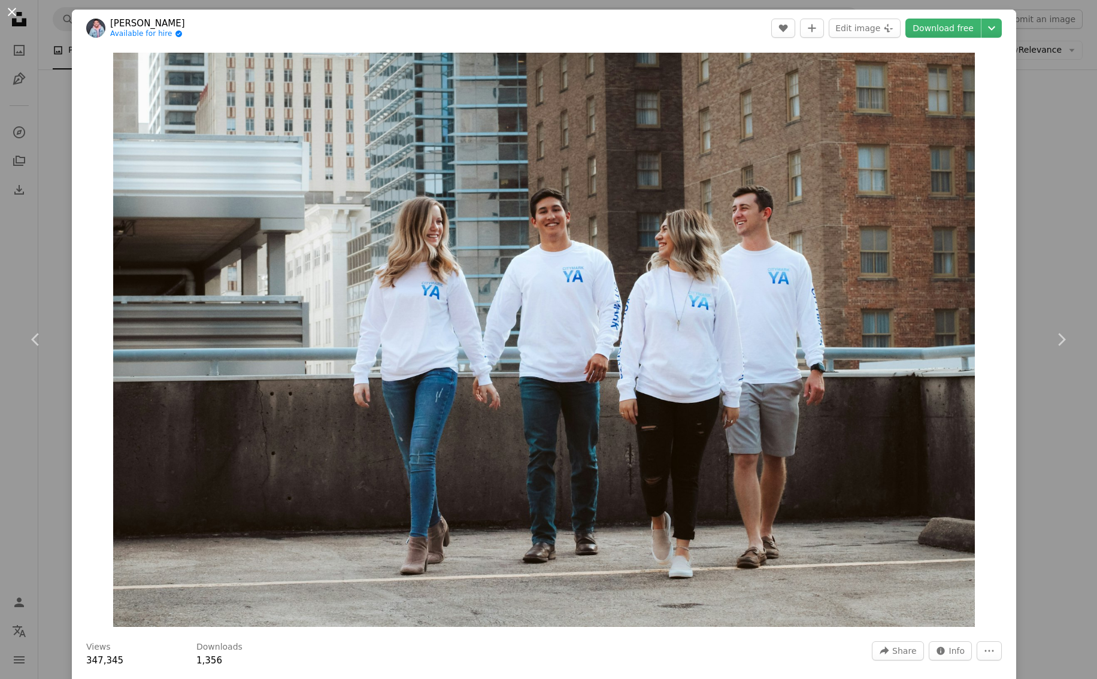
click at [12, 5] on button "An X shape" at bounding box center [12, 12] width 14 height 14
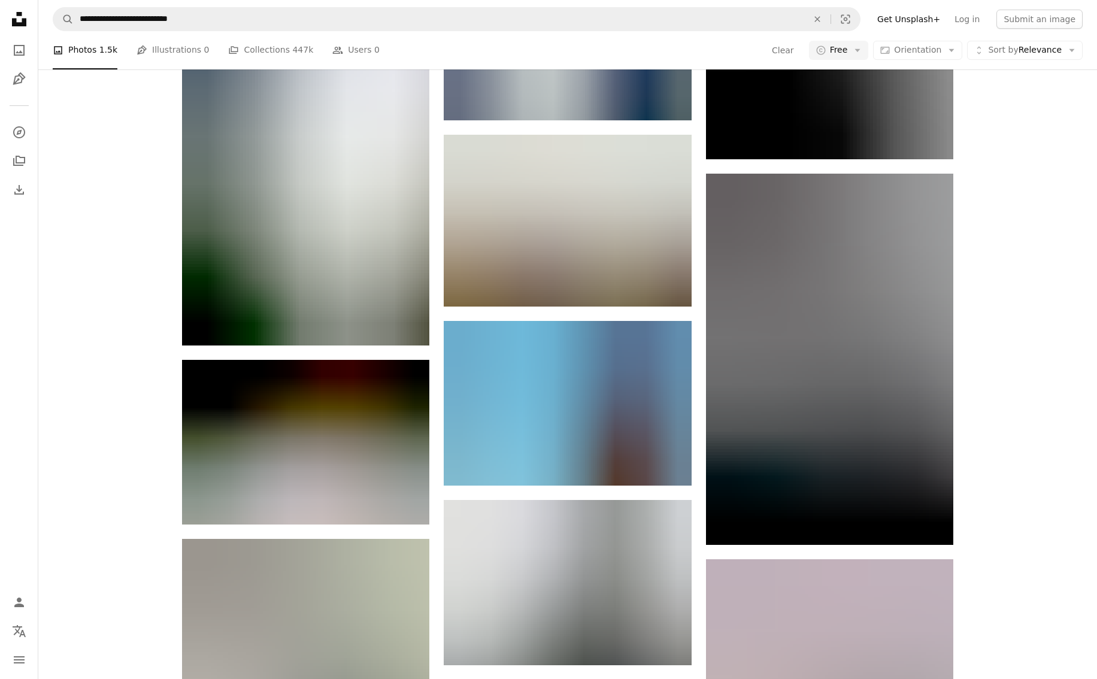
scroll to position [41600, 0]
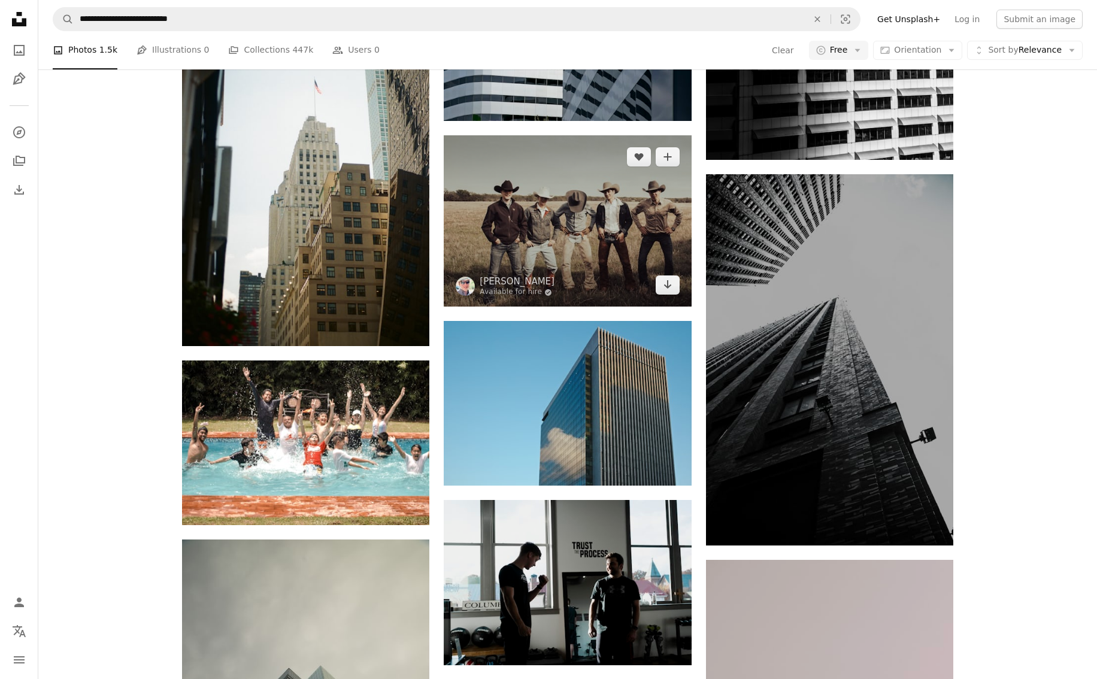
click at [601, 245] on img at bounding box center [567, 220] width 247 height 171
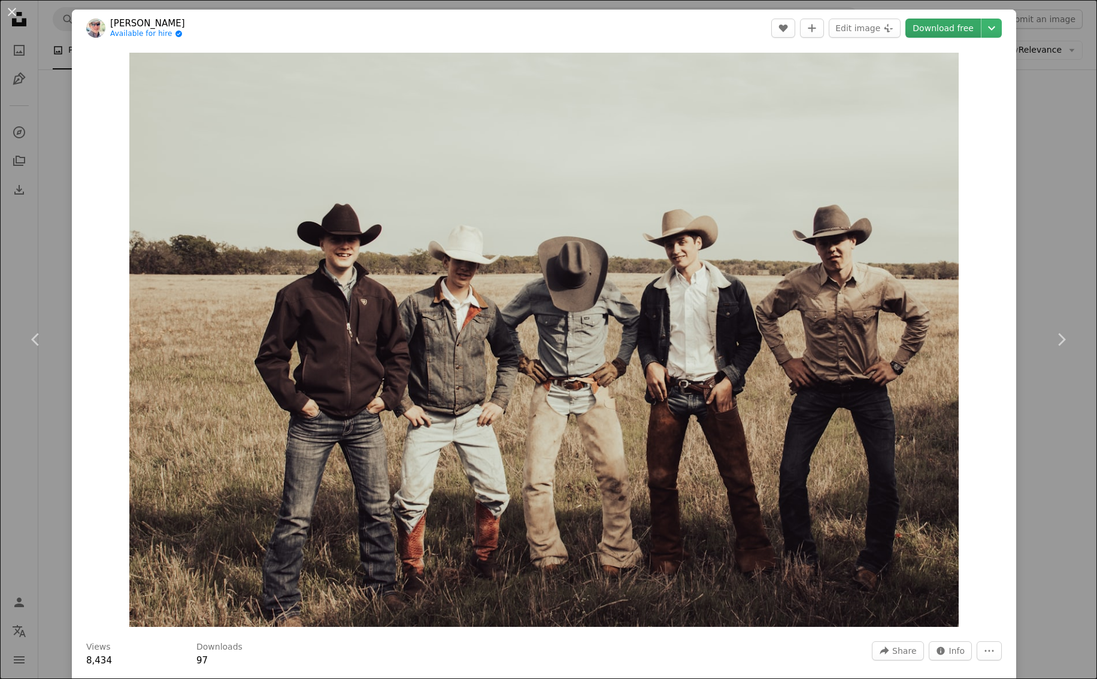
click at [943, 28] on link "Download free" at bounding box center [942, 28] width 75 height 19
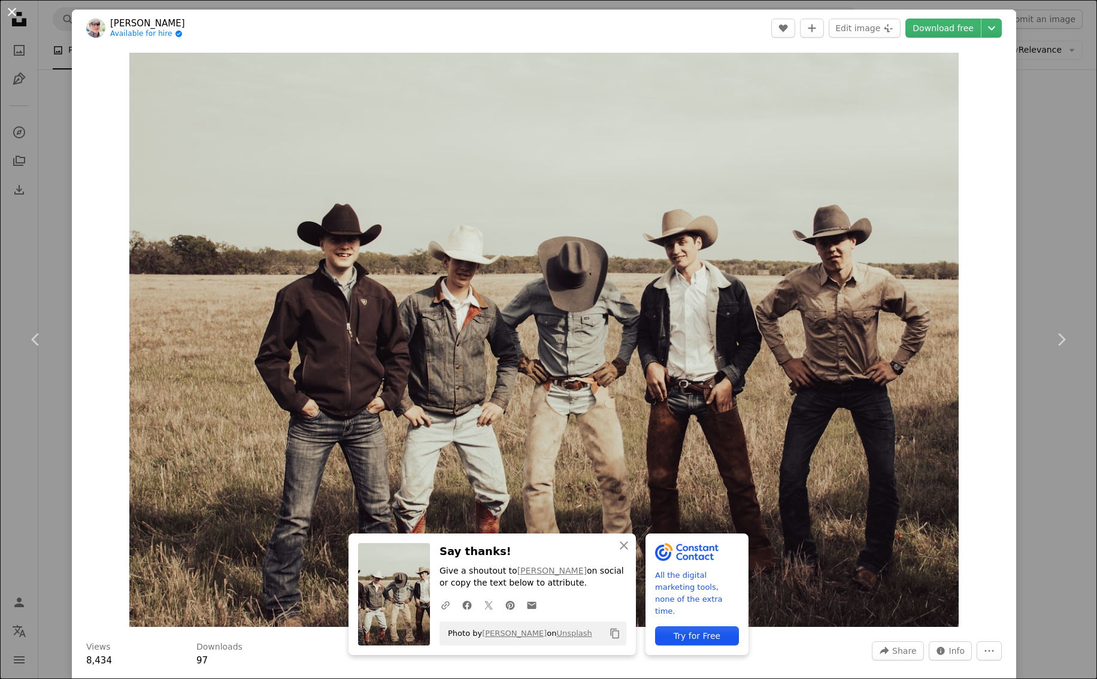
click at [13, 9] on button "An X shape" at bounding box center [12, 12] width 14 height 14
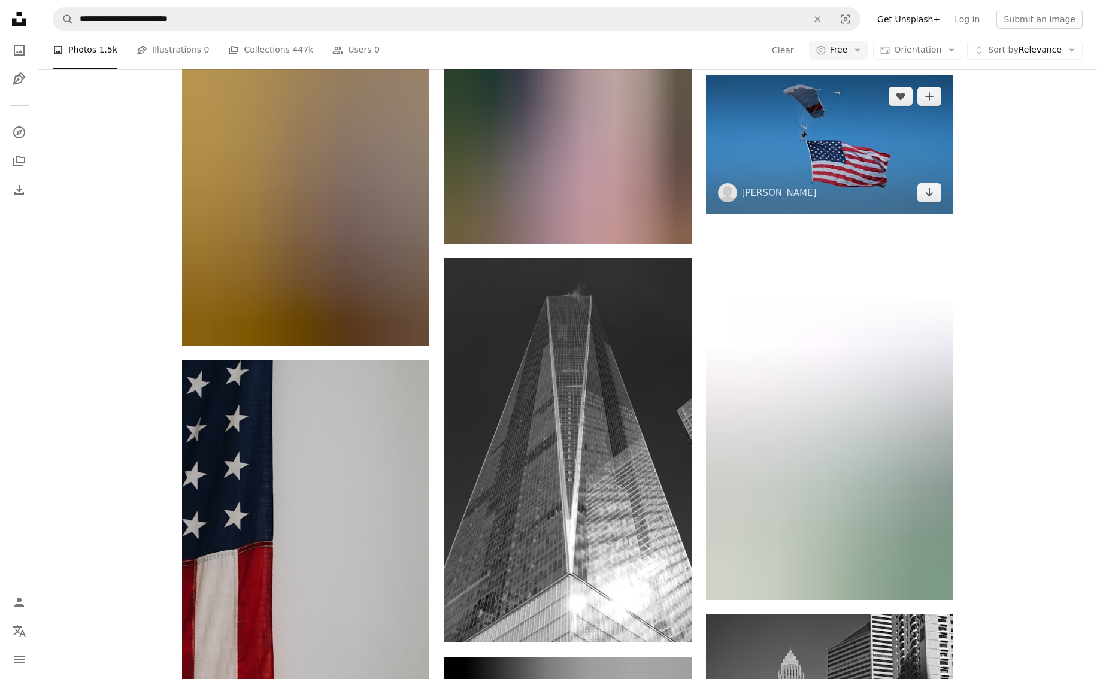
scroll to position [72343, 0]
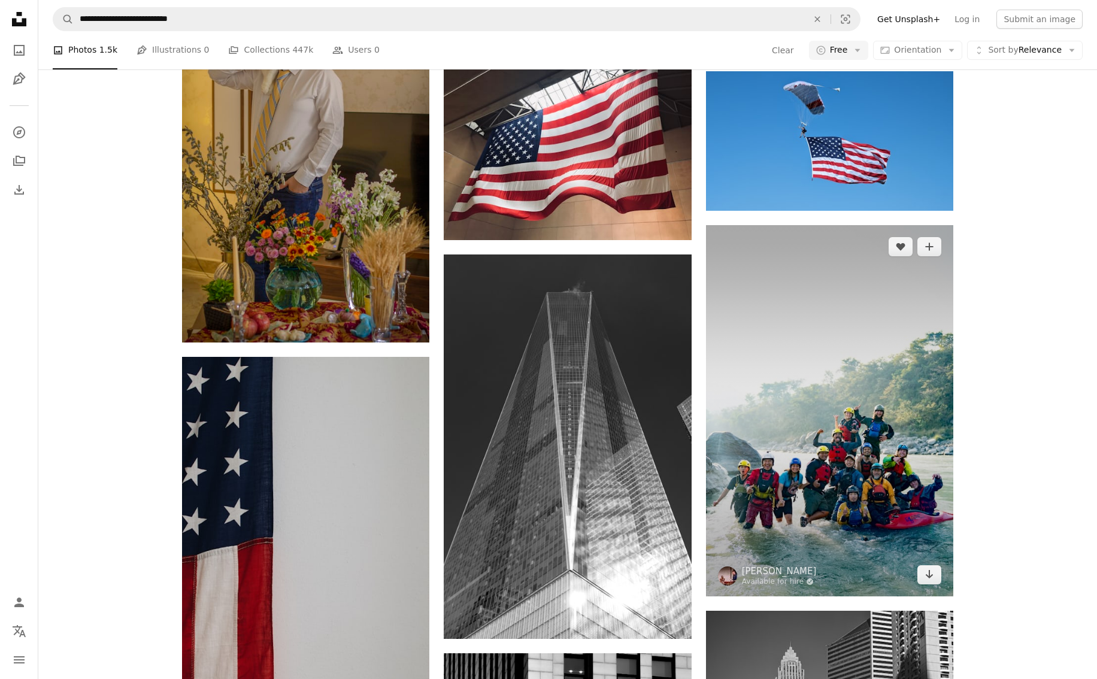
click at [806, 541] on img at bounding box center [829, 410] width 247 height 371
